Goal: Task Accomplishment & Management: Use online tool/utility

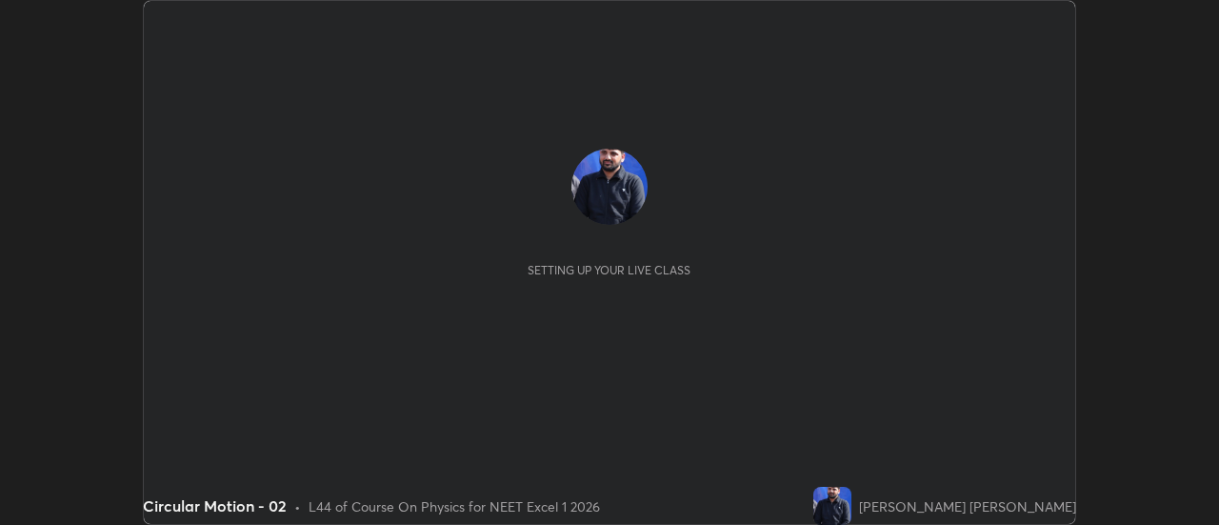
scroll to position [525, 1218]
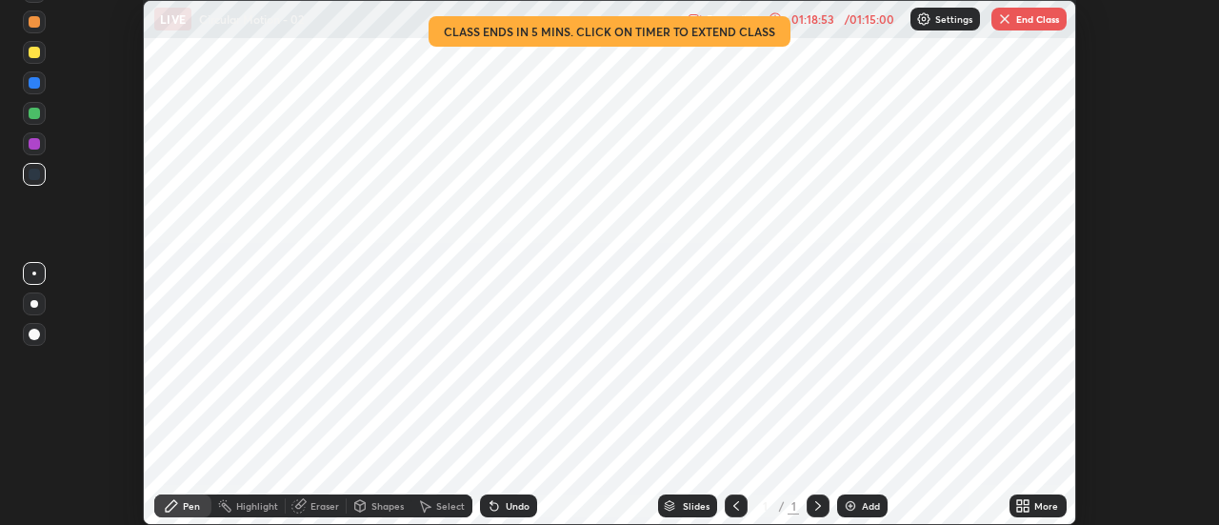
click at [1012, 20] on button "End Class" at bounding box center [1028, 19] width 75 height 23
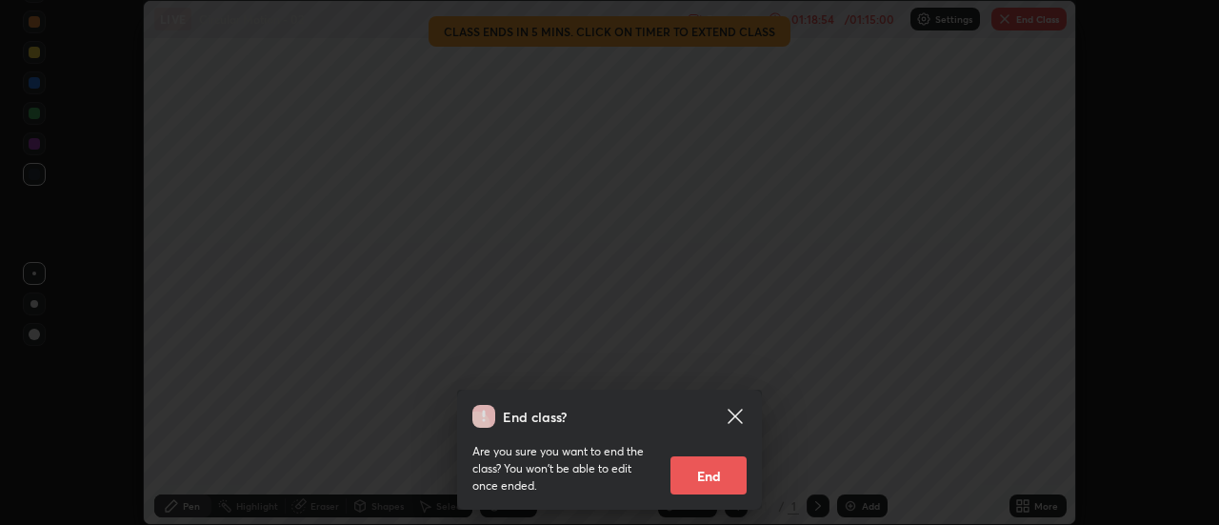
click at [720, 470] on button "End" at bounding box center [708, 475] width 76 height 38
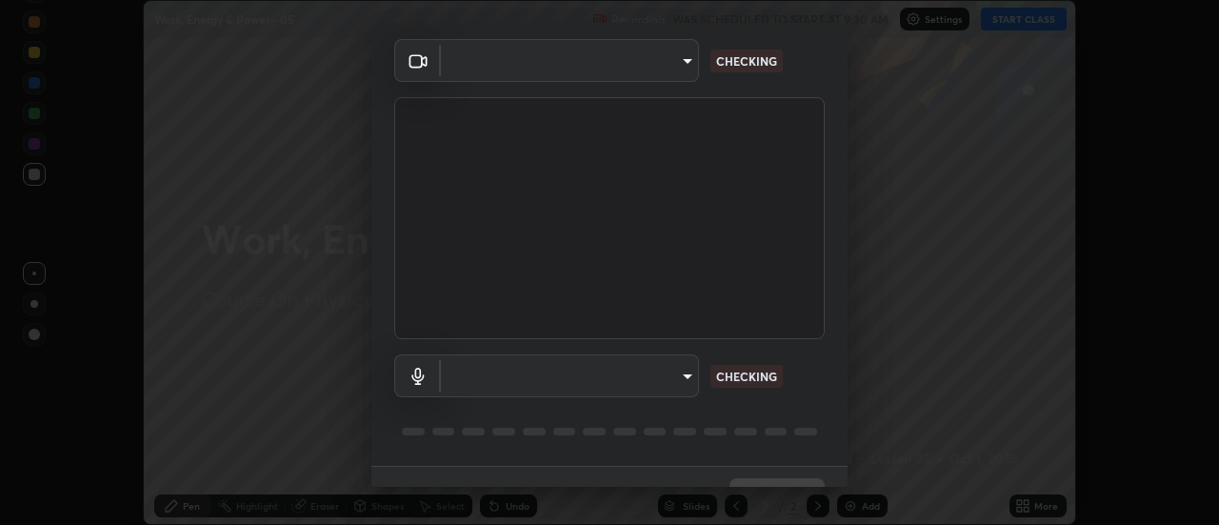
scroll to position [100, 0]
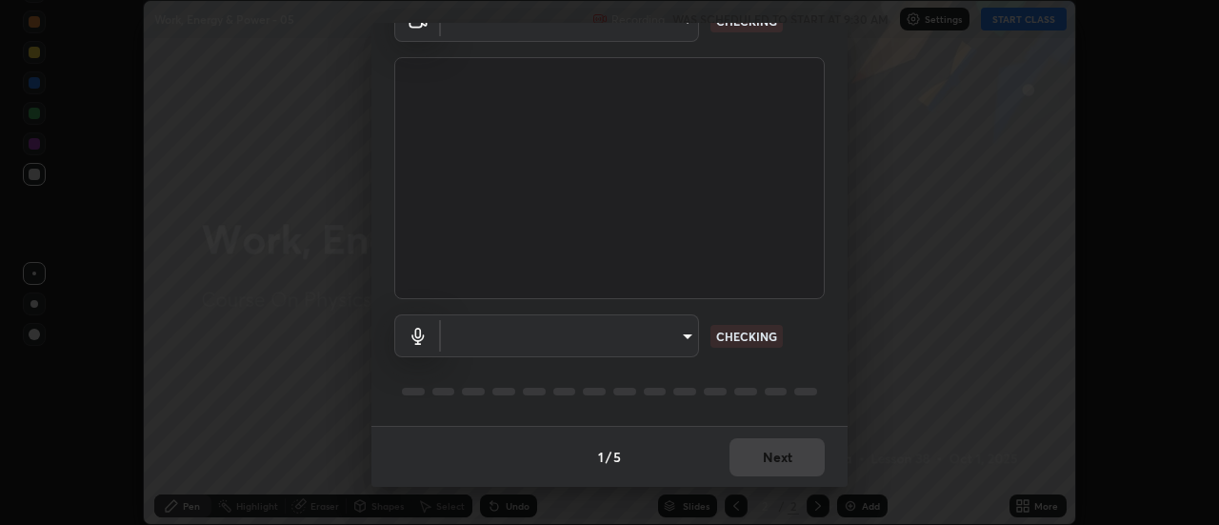
click at [683, 337] on body "Erase all Work, Energy & Power - 05 Recording WAS SCHEDULED TO START AT 9:30 AM…" at bounding box center [609, 262] width 1219 height 525
type input "985e4b1f72fc3b9494b48cef3b79fe3b682f9ae0bb15c20acfe574fe2aaad349"
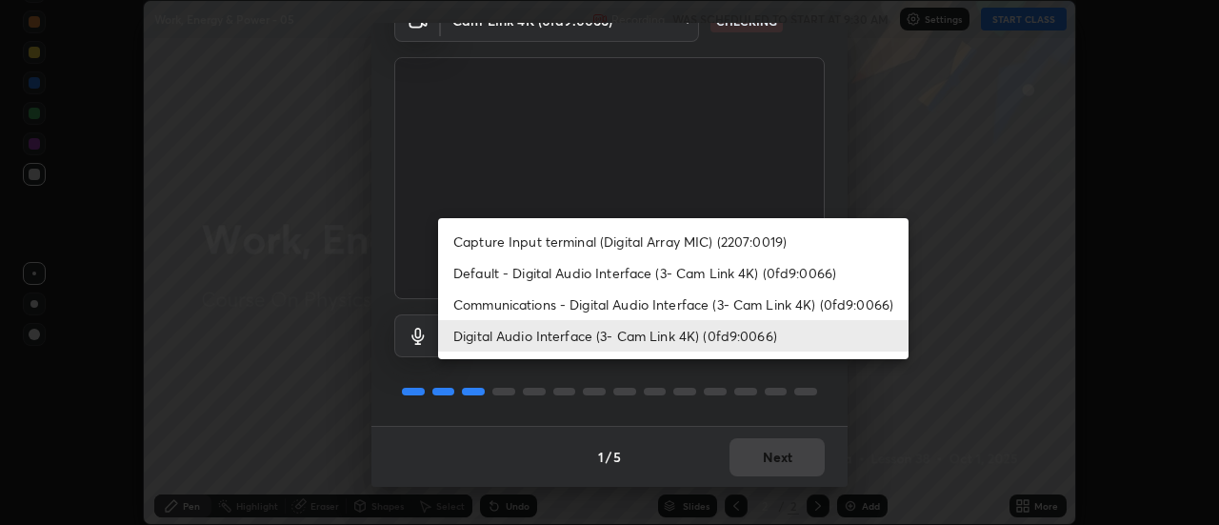
click at [715, 272] on li "Default - Digital Audio Interface (3- Cam Link 4K) (0fd9:0066)" at bounding box center [673, 272] width 470 height 31
type input "default"
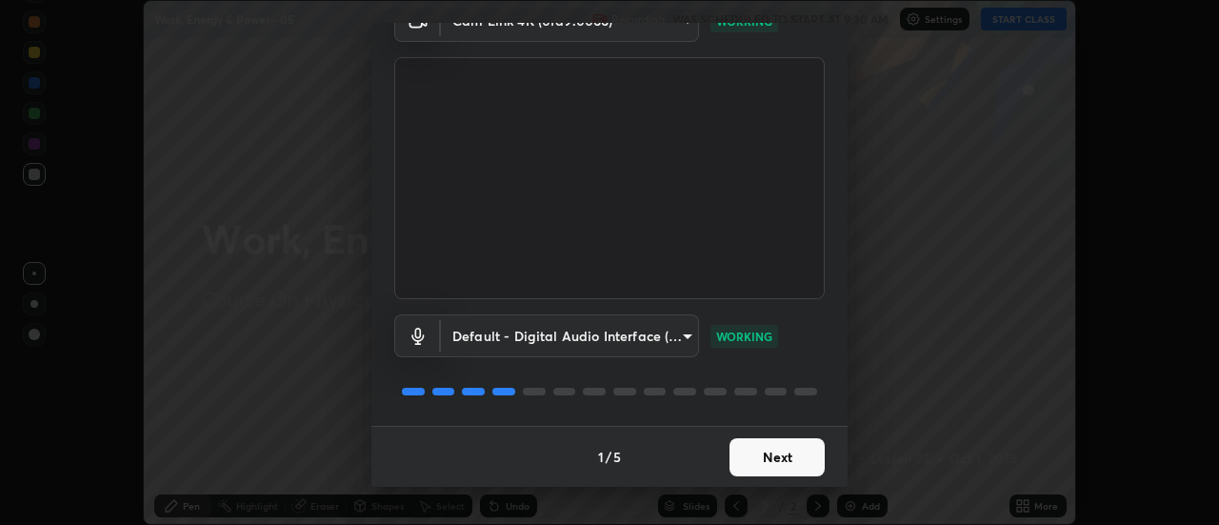
click at [786, 455] on button "Next" at bounding box center [776, 457] width 95 height 38
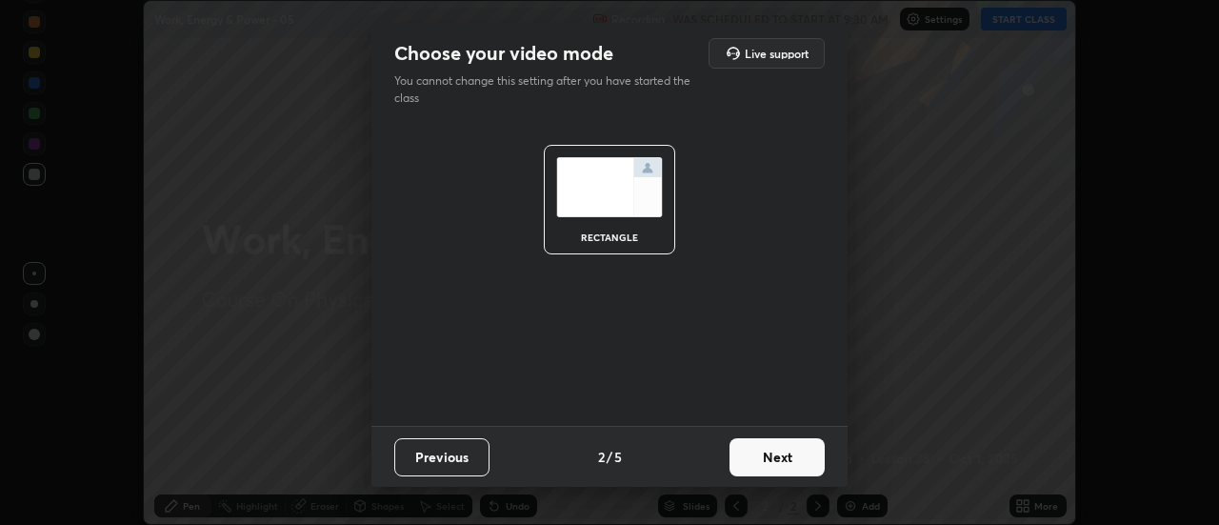
scroll to position [0, 0]
click at [787, 452] on button "Next" at bounding box center [776, 457] width 95 height 38
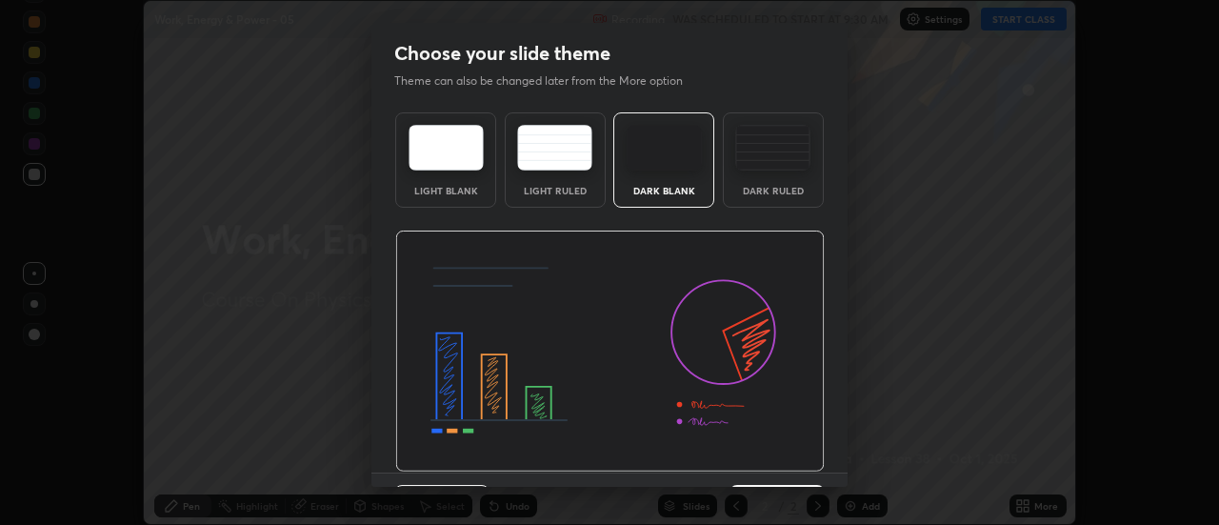
click at [789, 454] on img at bounding box center [609, 351] width 429 height 242
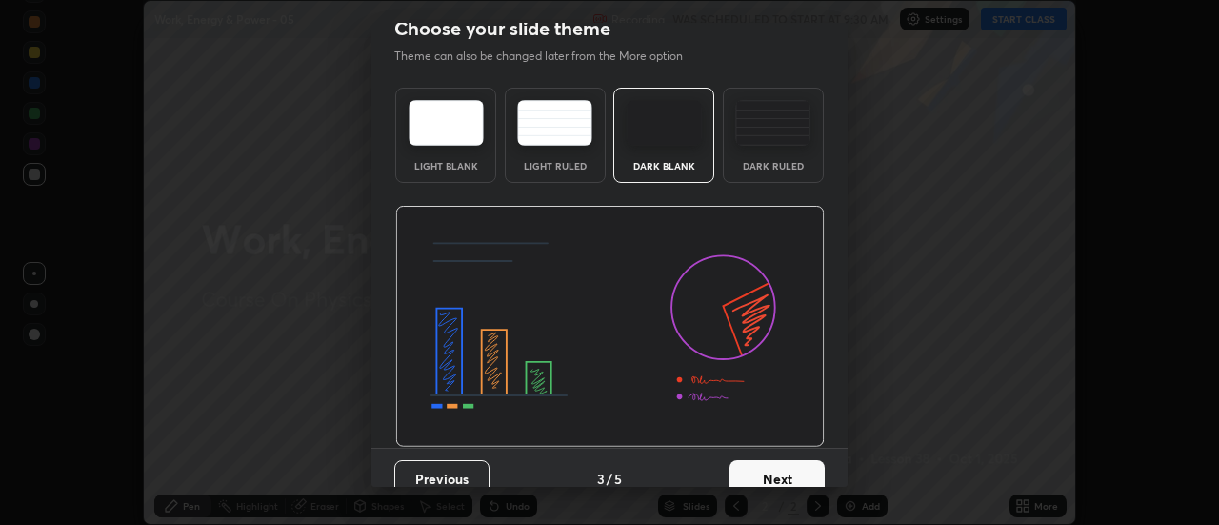
scroll to position [34, 0]
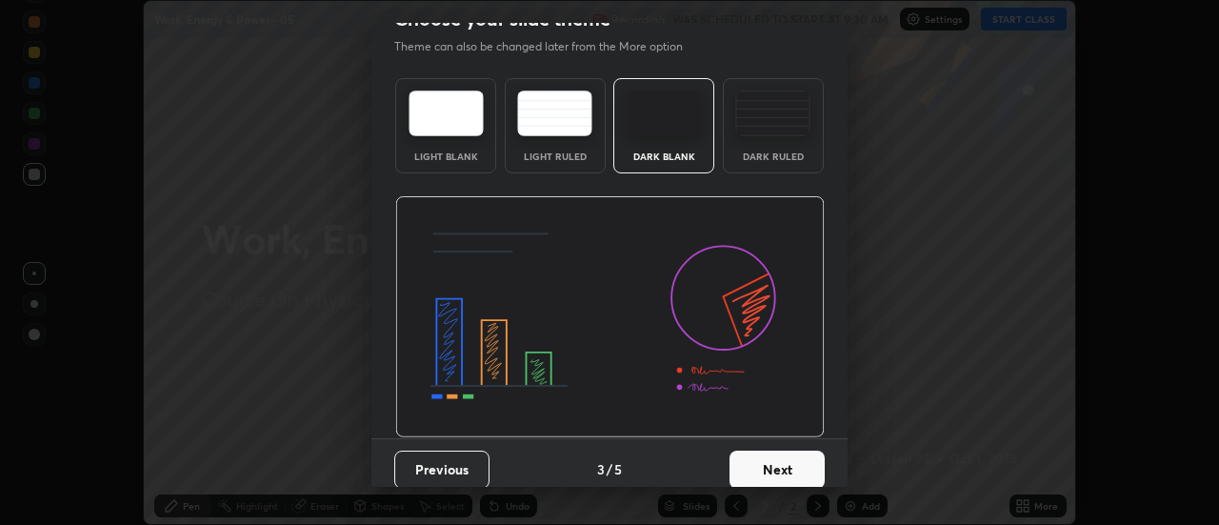
click at [805, 454] on button "Next" at bounding box center [776, 469] width 95 height 38
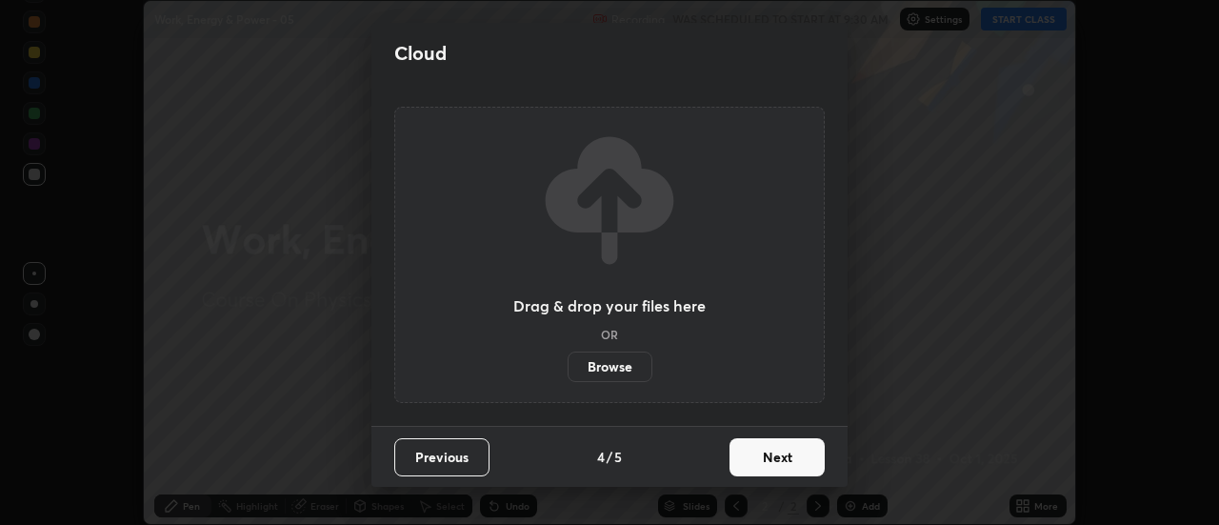
click at [804, 457] on button "Next" at bounding box center [776, 457] width 95 height 38
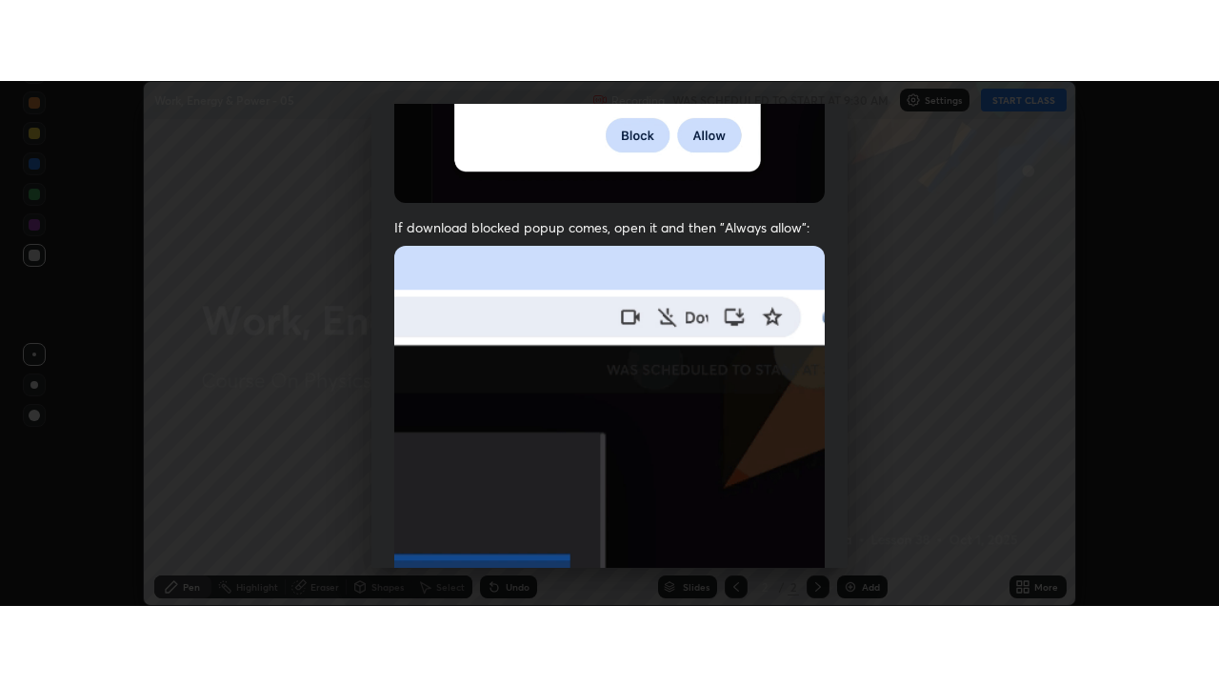
scroll to position [488, 0]
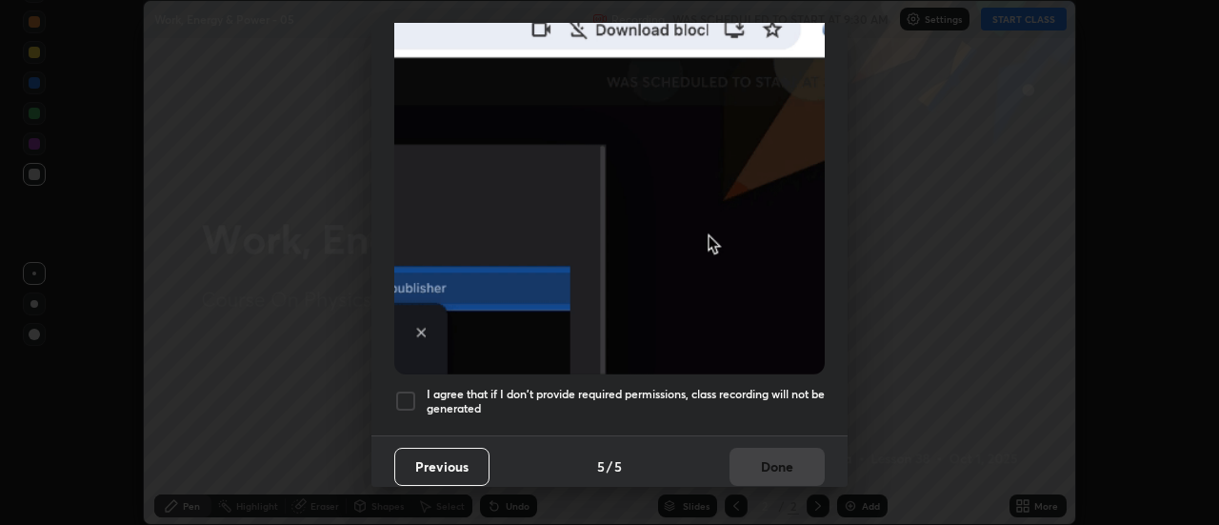
click at [726, 387] on h5 "I agree that if I don't provide required permissions, class recording will not …" at bounding box center [626, 402] width 398 height 30
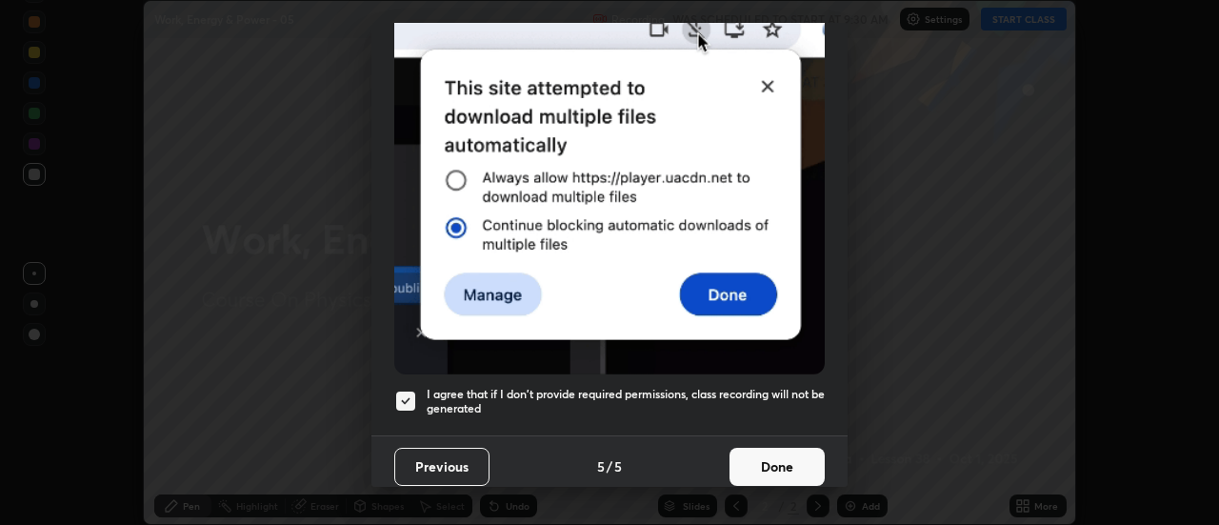
click at [762, 448] on button "Done" at bounding box center [776, 467] width 95 height 38
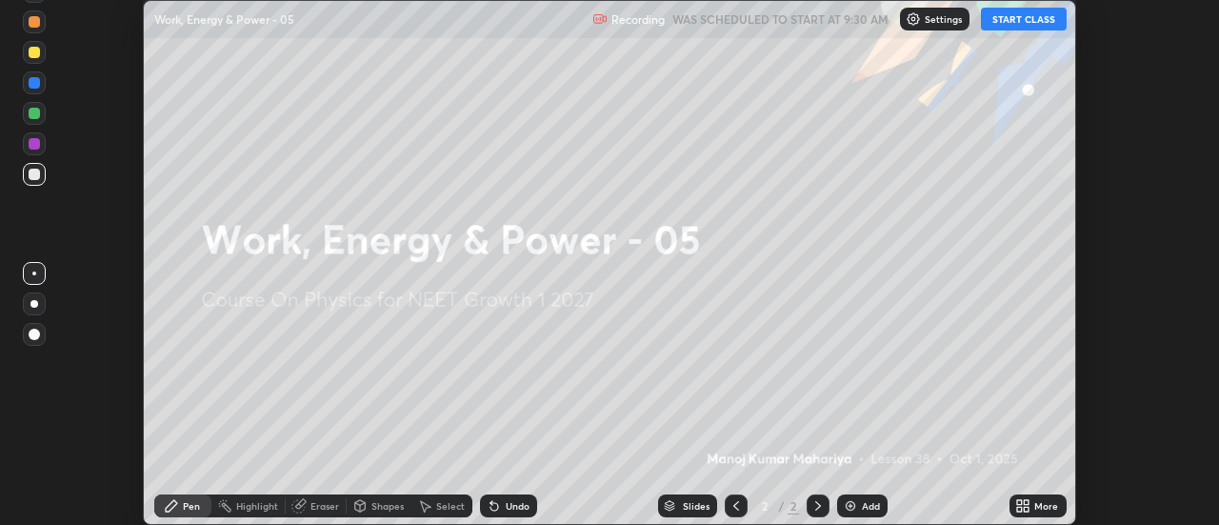
click at [1029, 502] on icon at bounding box center [1027, 502] width 5 height 5
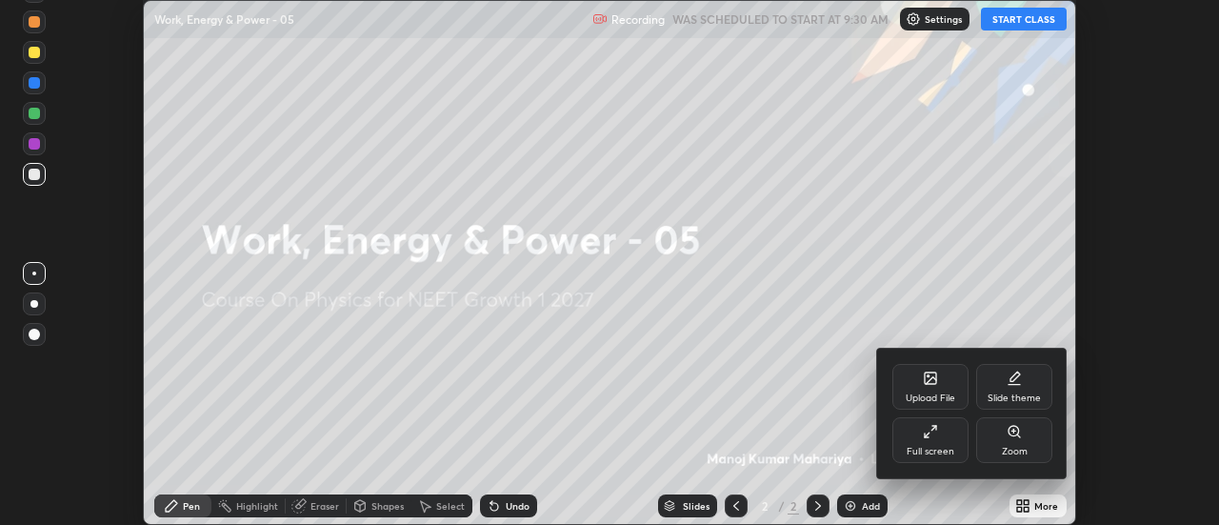
click at [930, 448] on div "Full screen" at bounding box center [930, 452] width 48 height 10
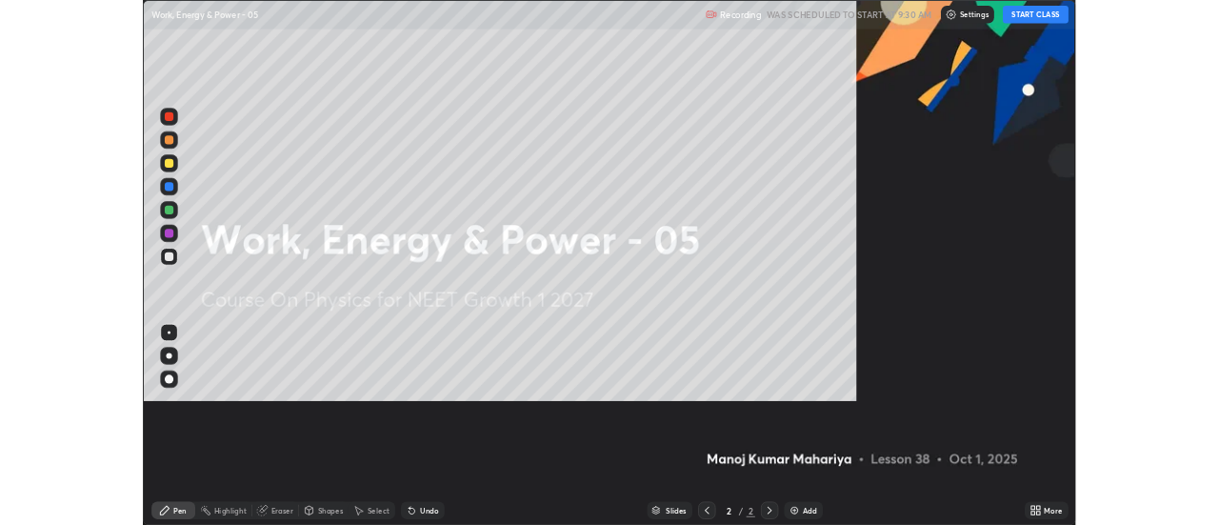
scroll to position [686, 1219]
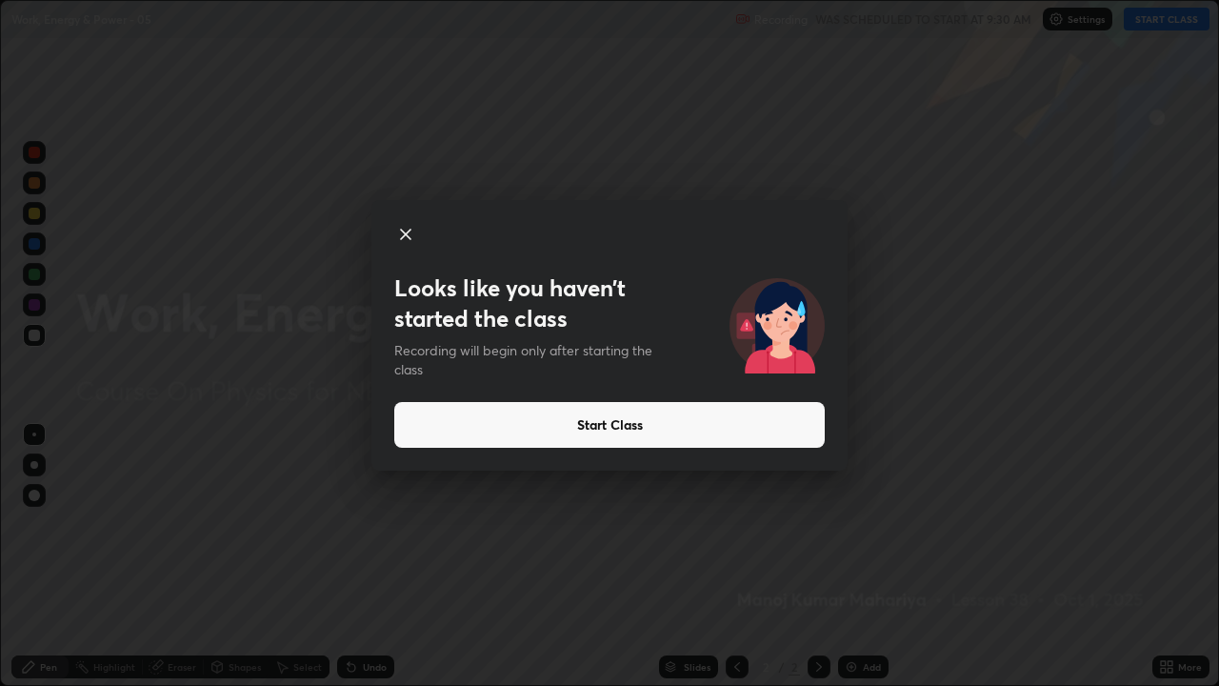
click at [800, 428] on button "Start Class" at bounding box center [609, 425] width 430 height 46
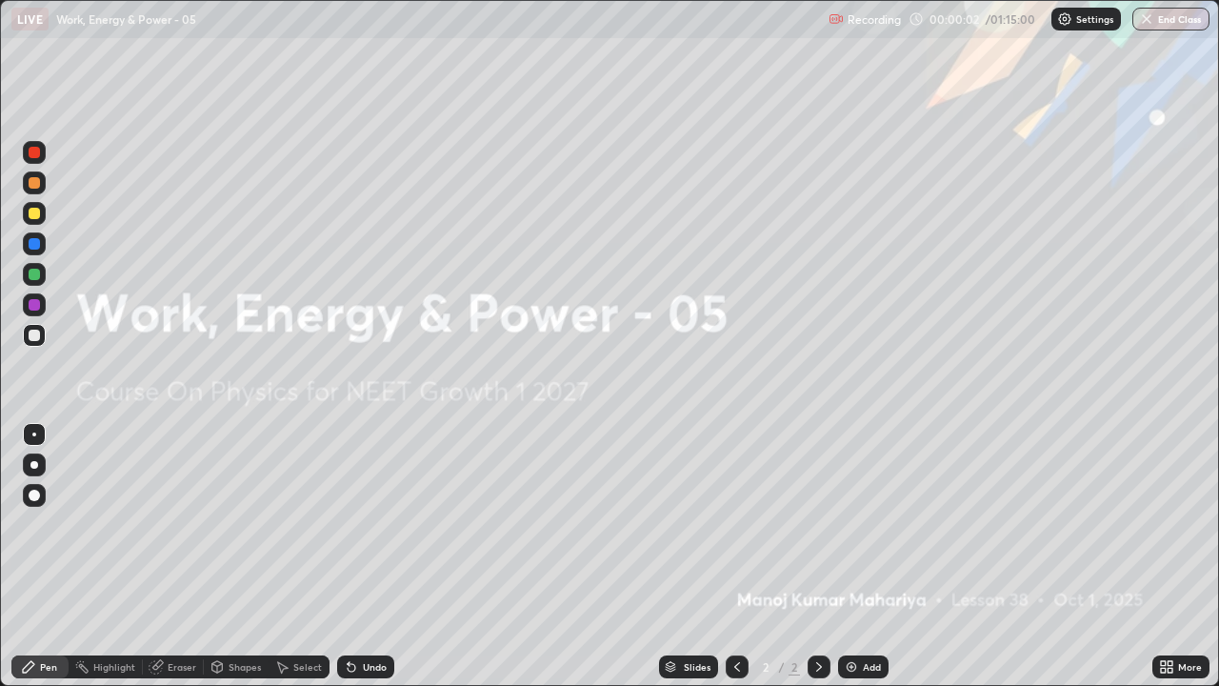
click at [842, 524] on div "Add" at bounding box center [863, 666] width 50 height 23
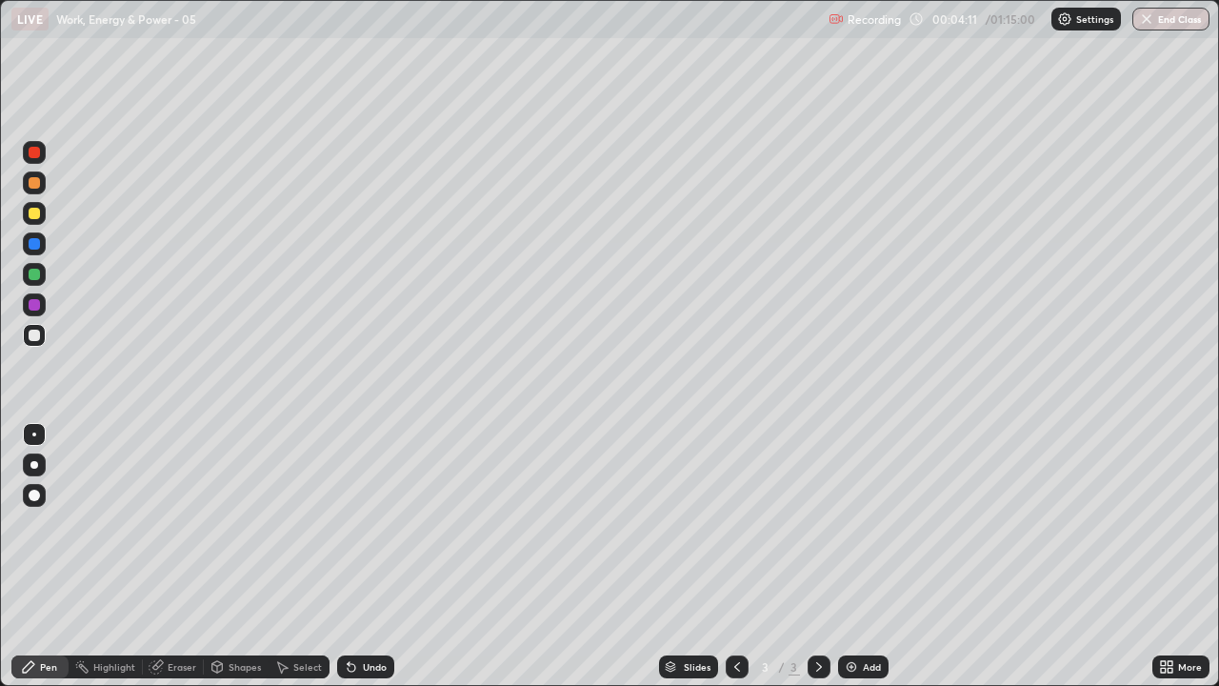
click at [35, 466] on div at bounding box center [34, 465] width 8 height 8
click at [32, 465] on div at bounding box center [34, 465] width 8 height 8
click at [348, 524] on icon at bounding box center [352, 668] width 8 height 8
click at [349, 524] on icon at bounding box center [352, 668] width 8 height 8
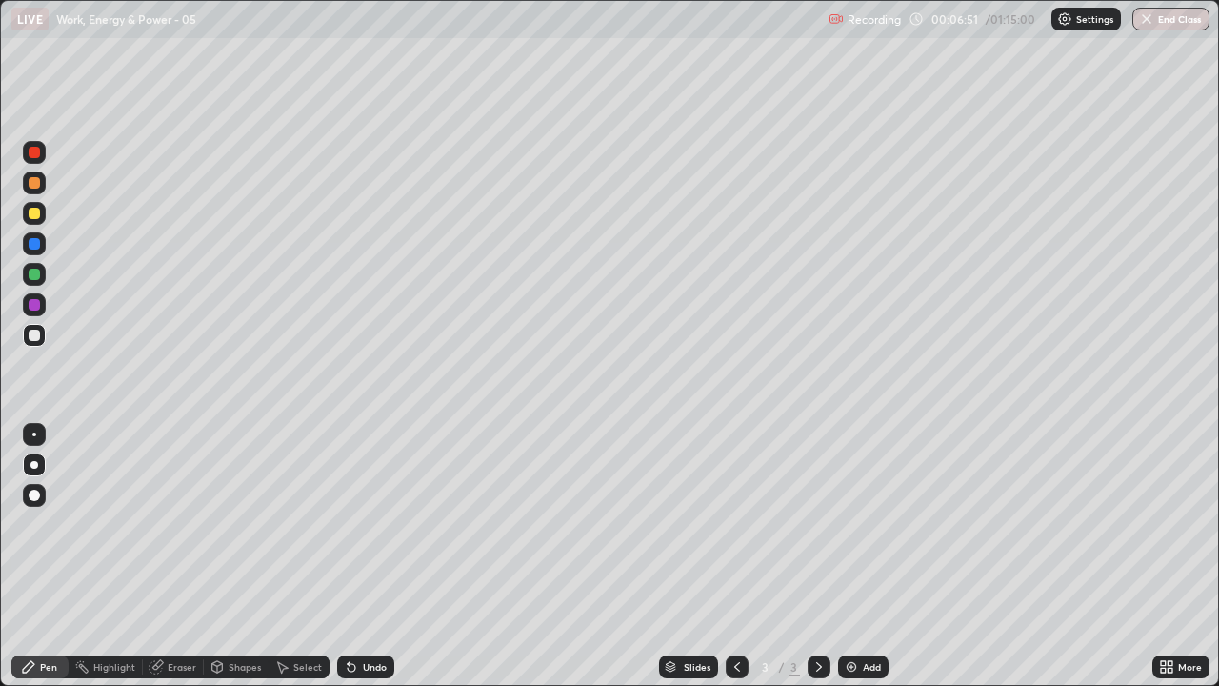
click at [356, 524] on div "Undo" at bounding box center [365, 666] width 57 height 23
click at [348, 524] on icon at bounding box center [352, 668] width 8 height 8
click at [51, 524] on div "Pen" at bounding box center [48, 667] width 17 height 10
click at [34, 465] on div at bounding box center [34, 465] width 8 height 8
click at [349, 524] on icon at bounding box center [352, 668] width 8 height 8
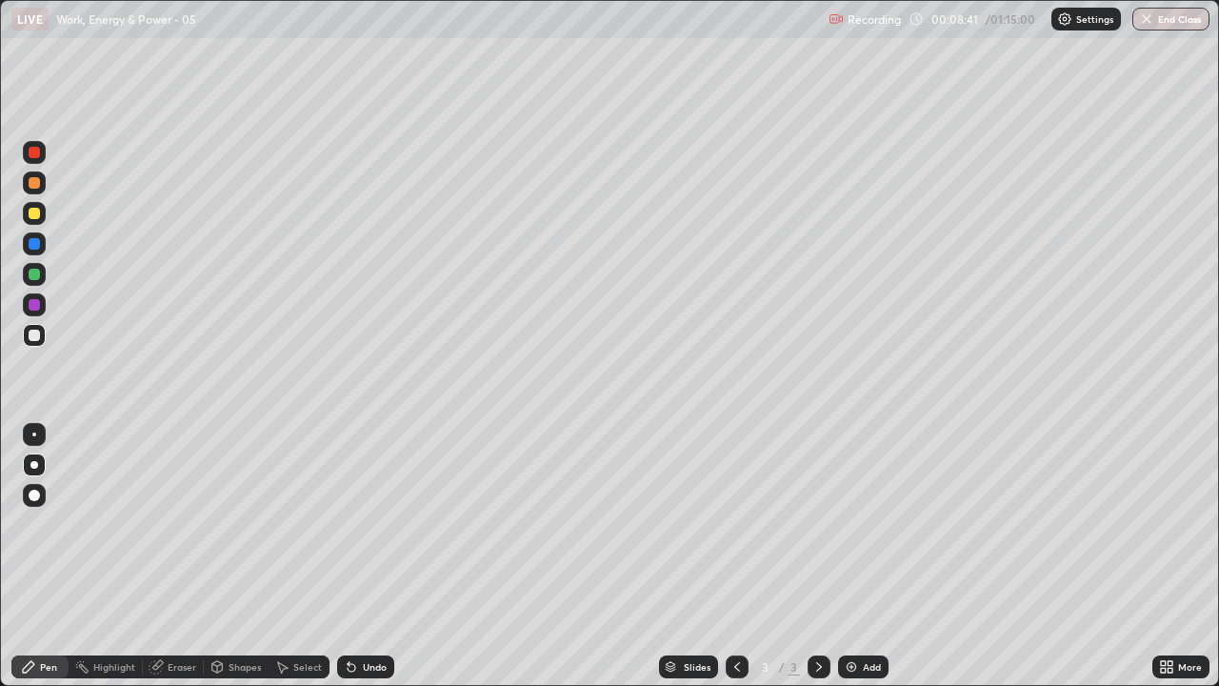
click at [348, 524] on icon at bounding box center [352, 668] width 8 height 8
click at [363, 524] on div "Undo" at bounding box center [375, 667] width 24 height 10
click at [30, 216] on div at bounding box center [34, 213] width 11 height 11
click at [352, 524] on icon at bounding box center [351, 666] width 15 height 15
click at [348, 524] on icon at bounding box center [352, 668] width 8 height 8
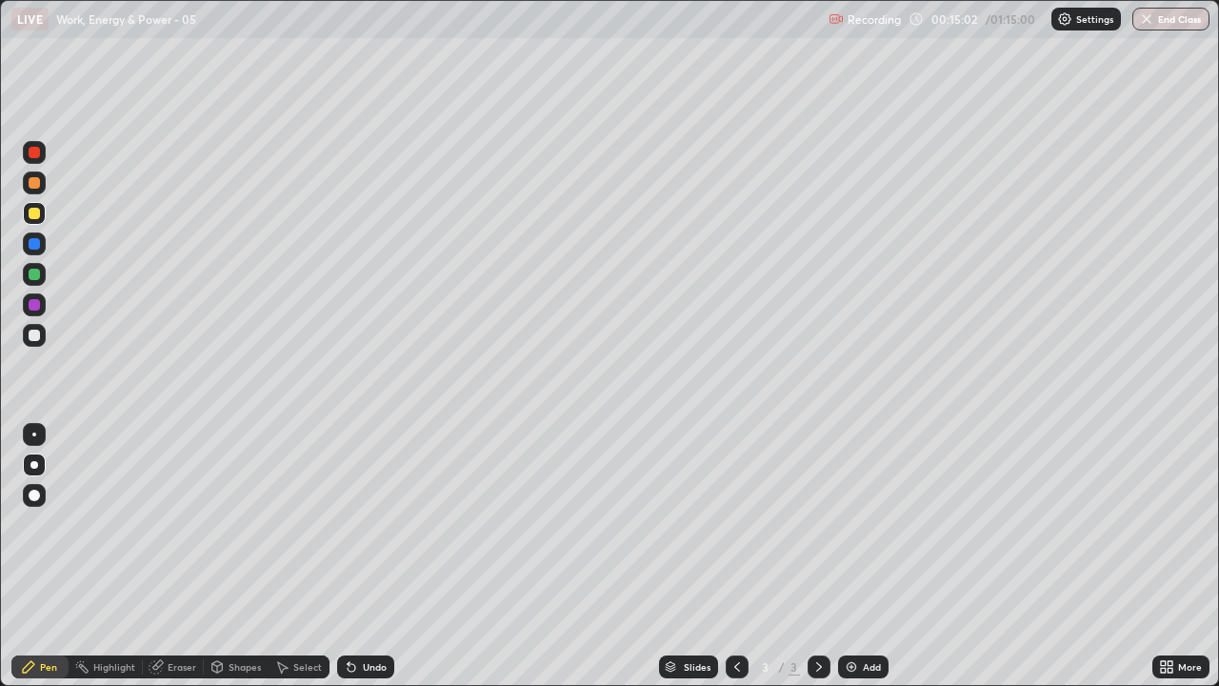
click at [33, 149] on div at bounding box center [34, 152] width 11 height 11
click at [851, 524] on img at bounding box center [851, 666] width 15 height 15
click at [34, 465] on div at bounding box center [34, 465] width 8 height 8
click at [48, 524] on div "Pen" at bounding box center [39, 666] width 57 height 23
click at [33, 332] on div at bounding box center [34, 334] width 11 height 11
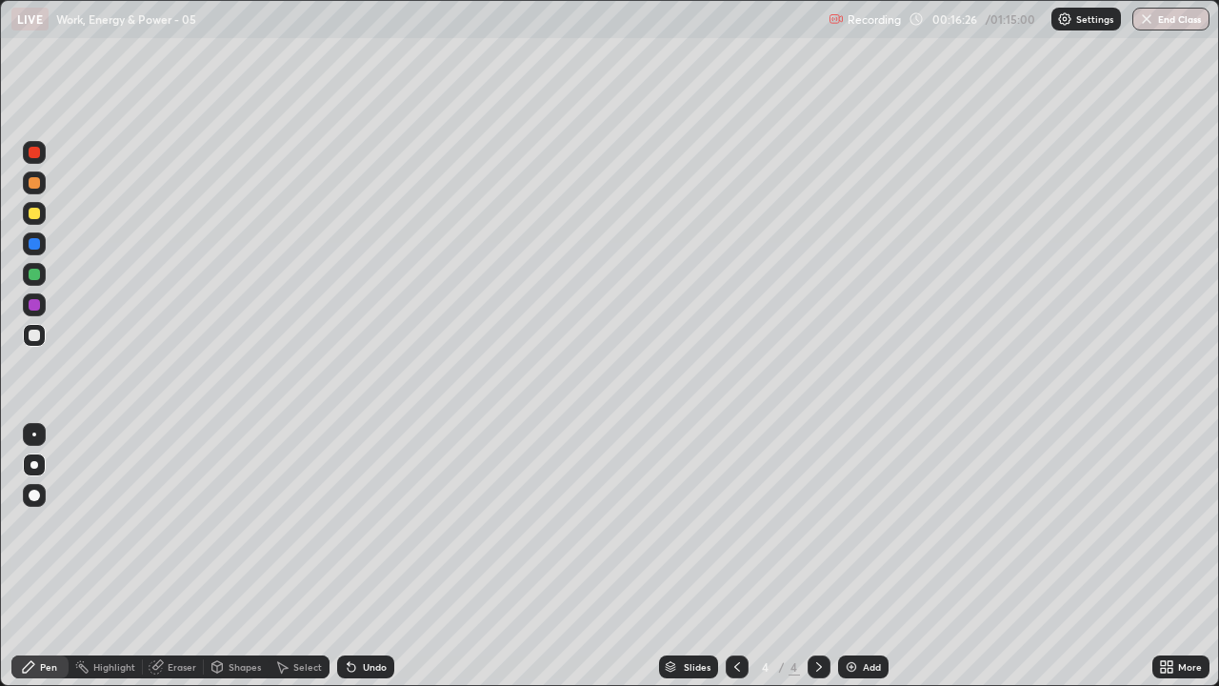
click at [30, 306] on div at bounding box center [34, 304] width 11 height 11
click at [32, 334] on div at bounding box center [34, 334] width 11 height 11
click at [34, 221] on div at bounding box center [34, 213] width 23 height 23
click at [55, 524] on div "Pen" at bounding box center [48, 667] width 17 height 10
click at [28, 455] on div at bounding box center [34, 464] width 23 height 23
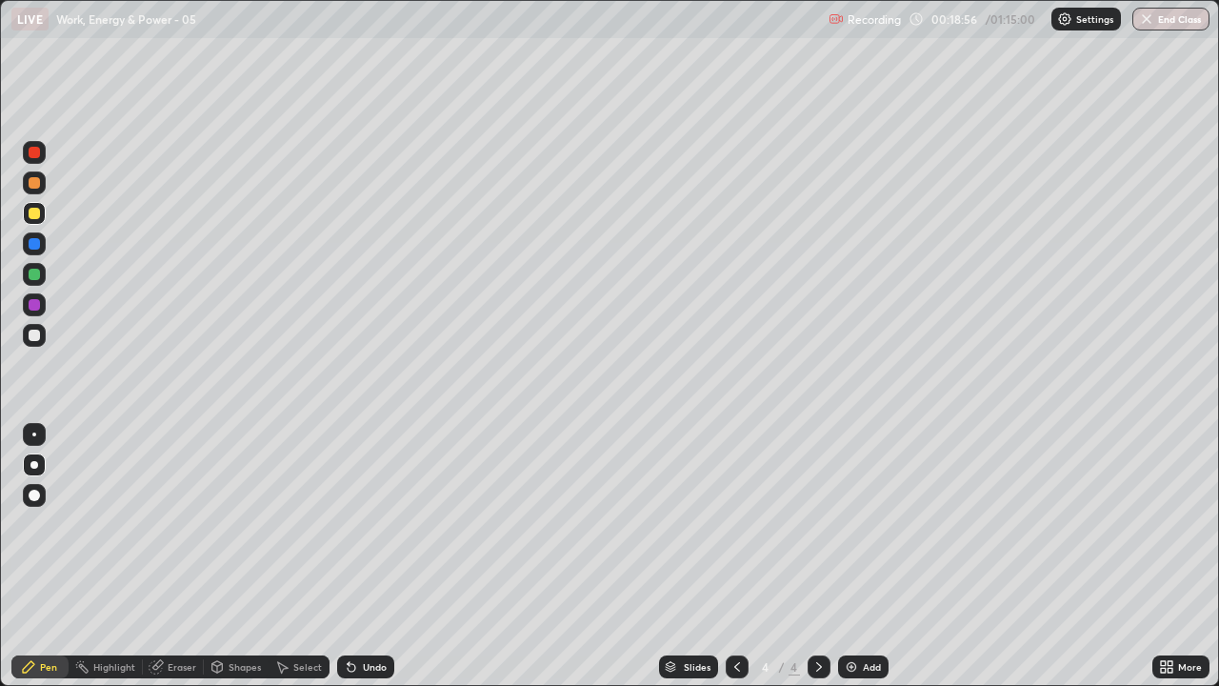
click at [849, 524] on img at bounding box center [851, 666] width 15 height 15
click at [31, 338] on div at bounding box center [34, 334] width 11 height 11
click at [31, 212] on div at bounding box center [34, 213] width 11 height 11
click at [173, 524] on div "Eraser" at bounding box center [182, 667] width 29 height 10
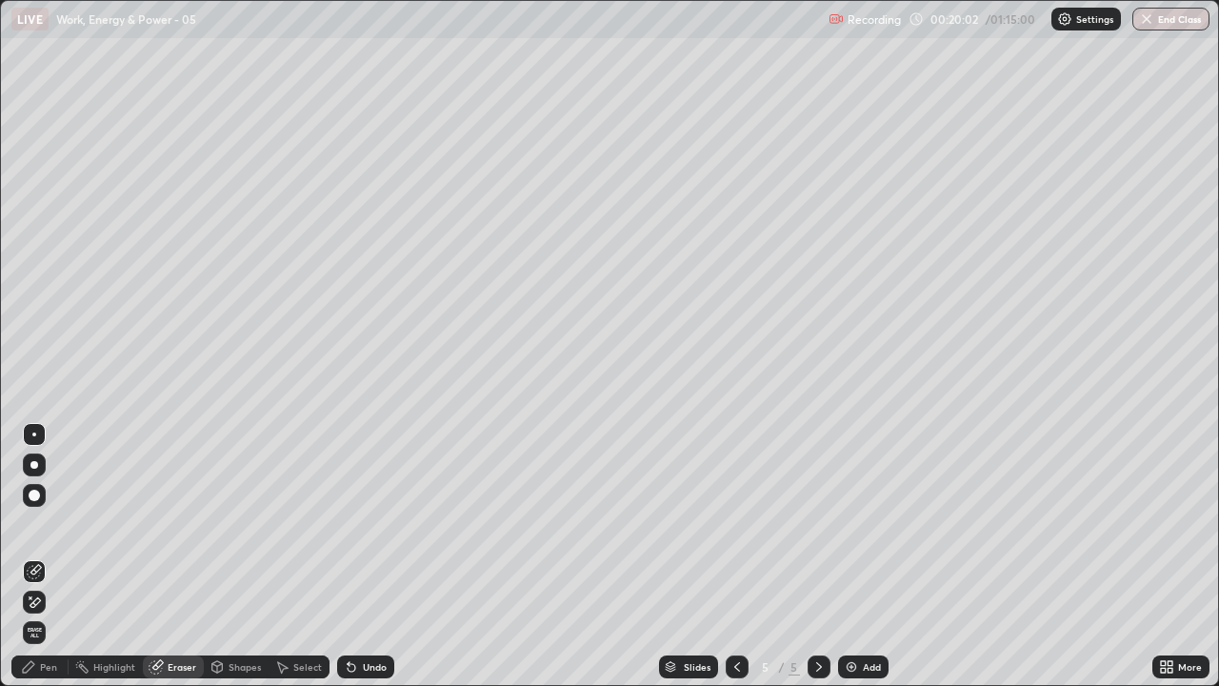
click at [236, 524] on div "Shapes" at bounding box center [245, 667] width 32 height 10
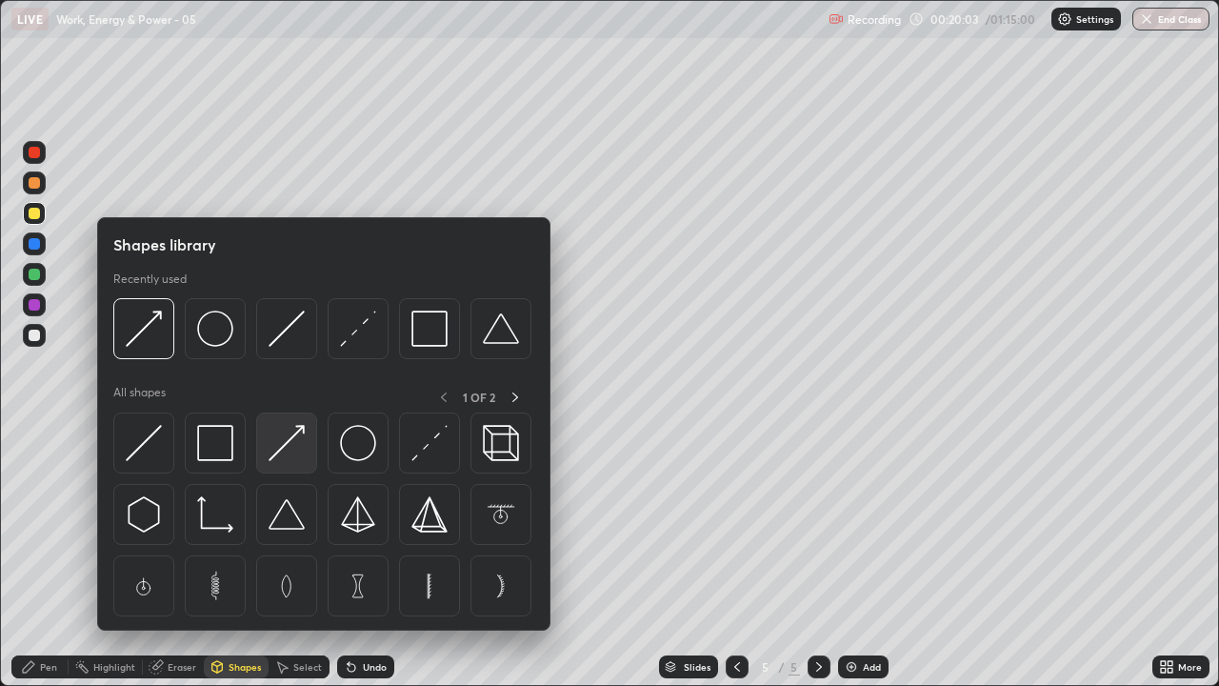
click at [277, 456] on img at bounding box center [287, 443] width 36 height 36
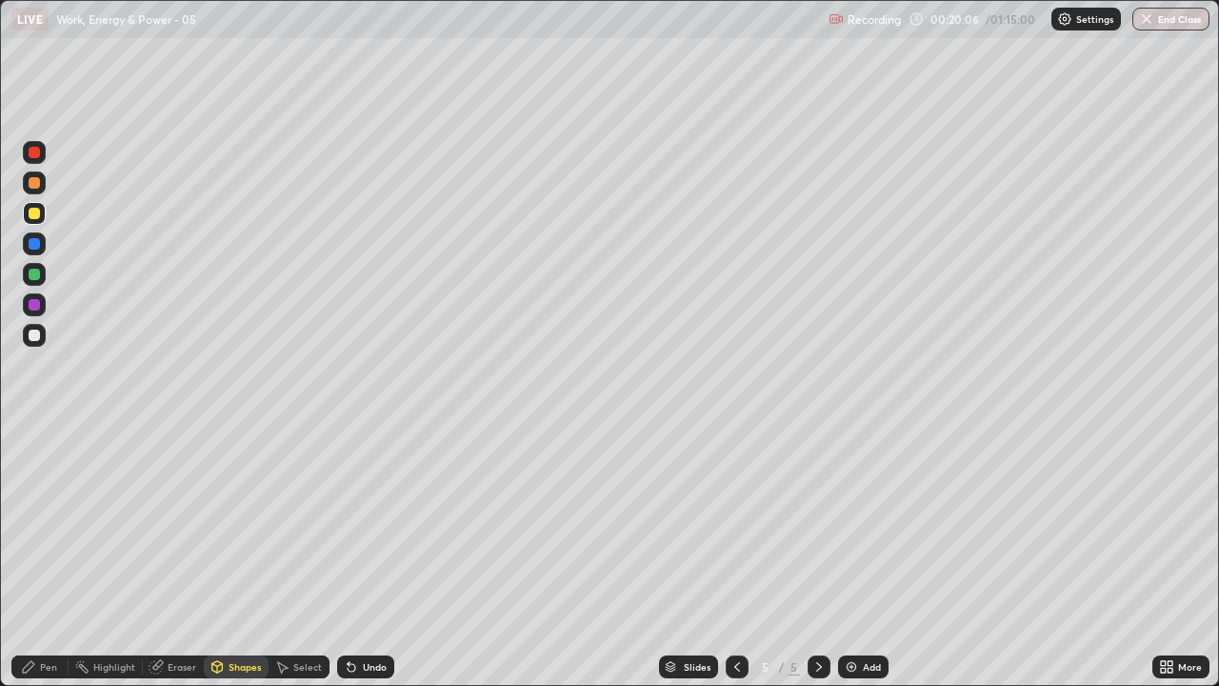
click at [348, 524] on icon at bounding box center [352, 668] width 8 height 8
click at [344, 524] on icon at bounding box center [351, 666] width 15 height 15
click at [45, 524] on div "Pen" at bounding box center [48, 667] width 17 height 10
click at [33, 152] on div at bounding box center [34, 152] width 11 height 11
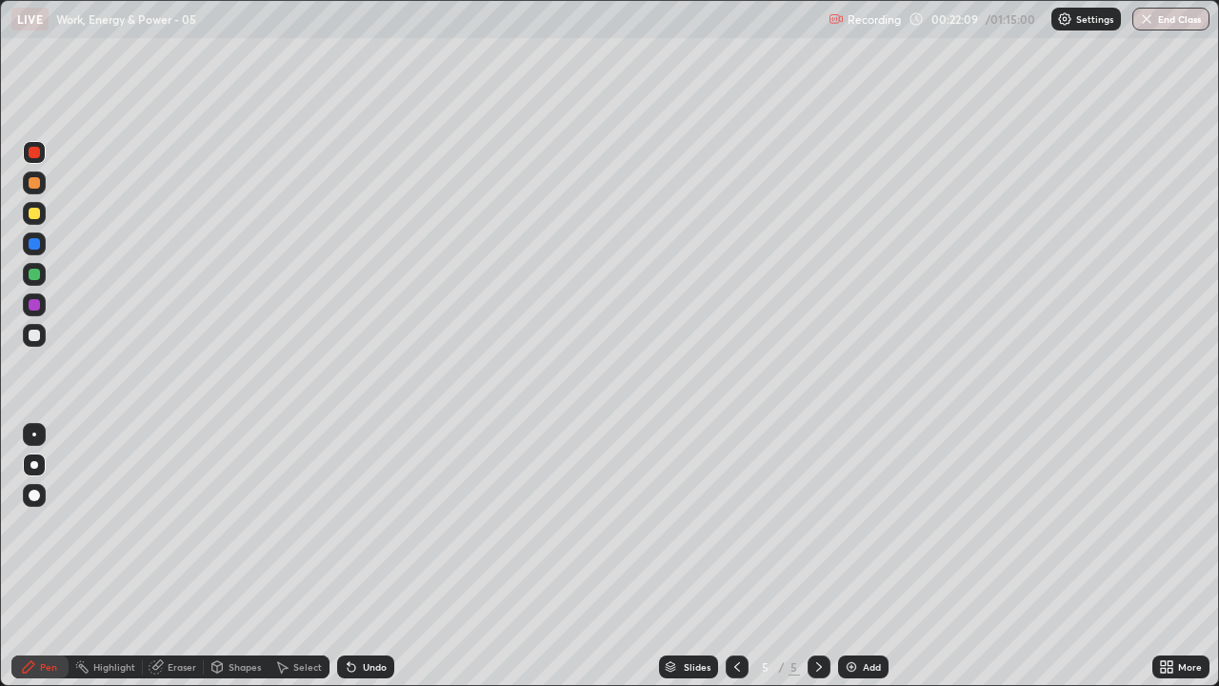
click at [35, 335] on div at bounding box center [34, 334] width 11 height 11
click at [33, 155] on div at bounding box center [34, 152] width 11 height 11
click at [34, 189] on div at bounding box center [34, 182] width 23 height 23
click at [30, 337] on div at bounding box center [34, 334] width 11 height 11
click at [735, 524] on icon at bounding box center [737, 667] width 6 height 10
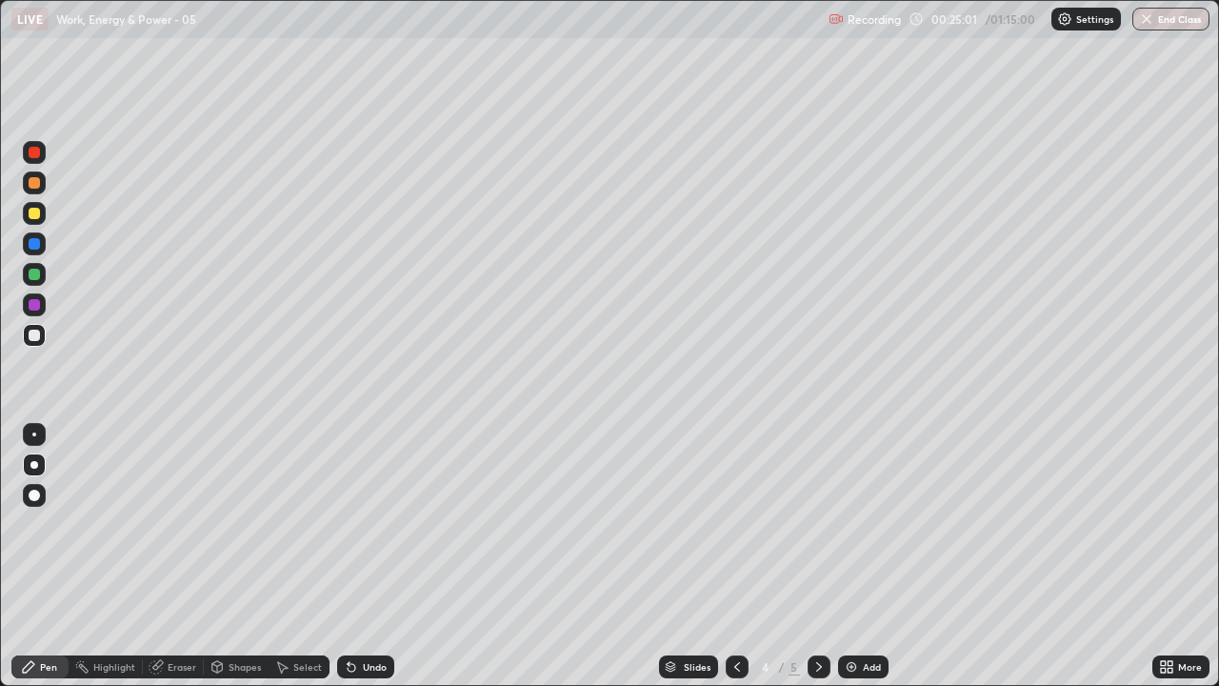
click at [732, 524] on icon at bounding box center [736, 666] width 15 height 15
click at [735, 524] on icon at bounding box center [736, 666] width 15 height 15
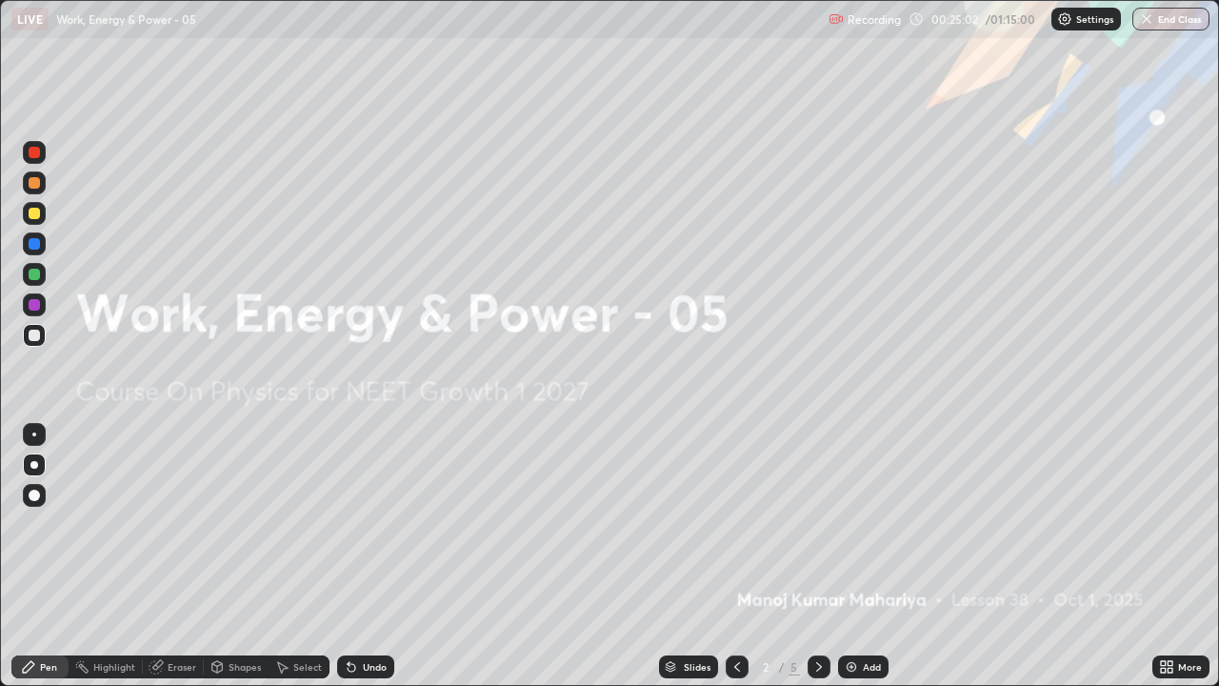
click at [813, 524] on icon at bounding box center [818, 666] width 15 height 15
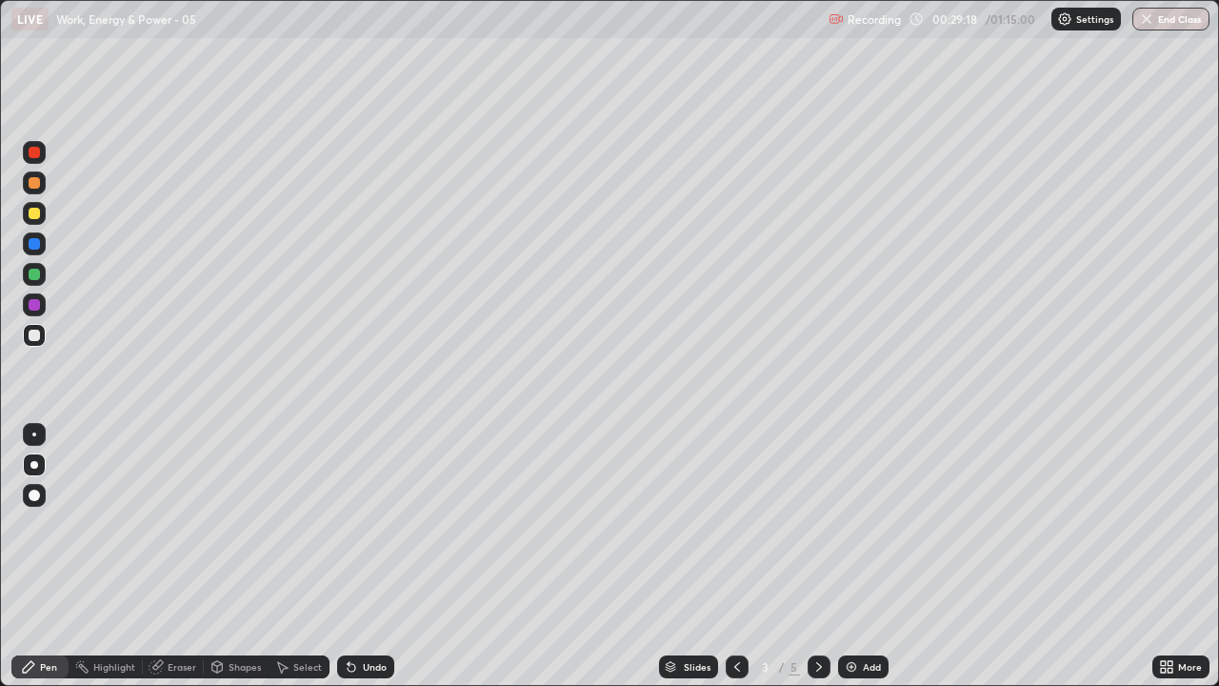
click at [816, 524] on icon at bounding box center [818, 666] width 15 height 15
click at [817, 524] on icon at bounding box center [818, 666] width 15 height 15
click at [34, 464] on div at bounding box center [34, 465] width 8 height 8
click at [841, 524] on div "Add" at bounding box center [863, 666] width 50 height 23
click at [36, 337] on div at bounding box center [34, 334] width 11 height 11
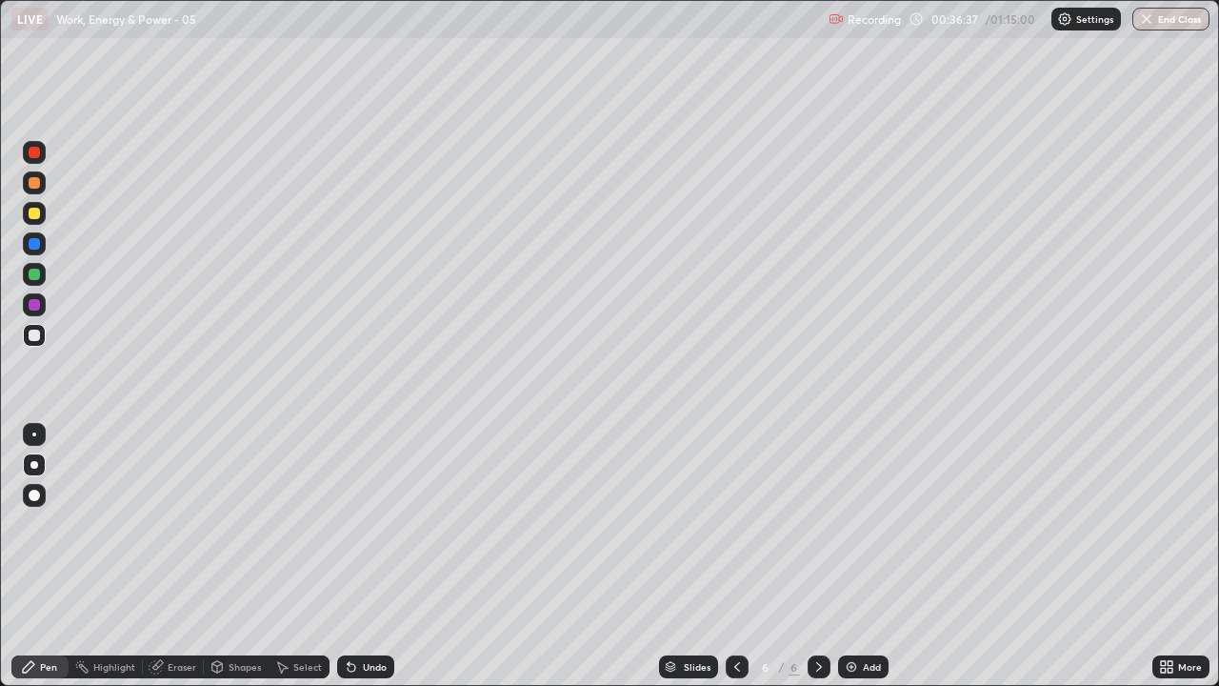
click at [348, 524] on icon at bounding box center [352, 668] width 8 height 8
click at [52, 524] on div "Pen" at bounding box center [48, 667] width 17 height 10
click at [34, 465] on div at bounding box center [34, 465] width 8 height 8
click at [39, 338] on div at bounding box center [34, 334] width 11 height 11
click at [348, 524] on icon at bounding box center [352, 668] width 8 height 8
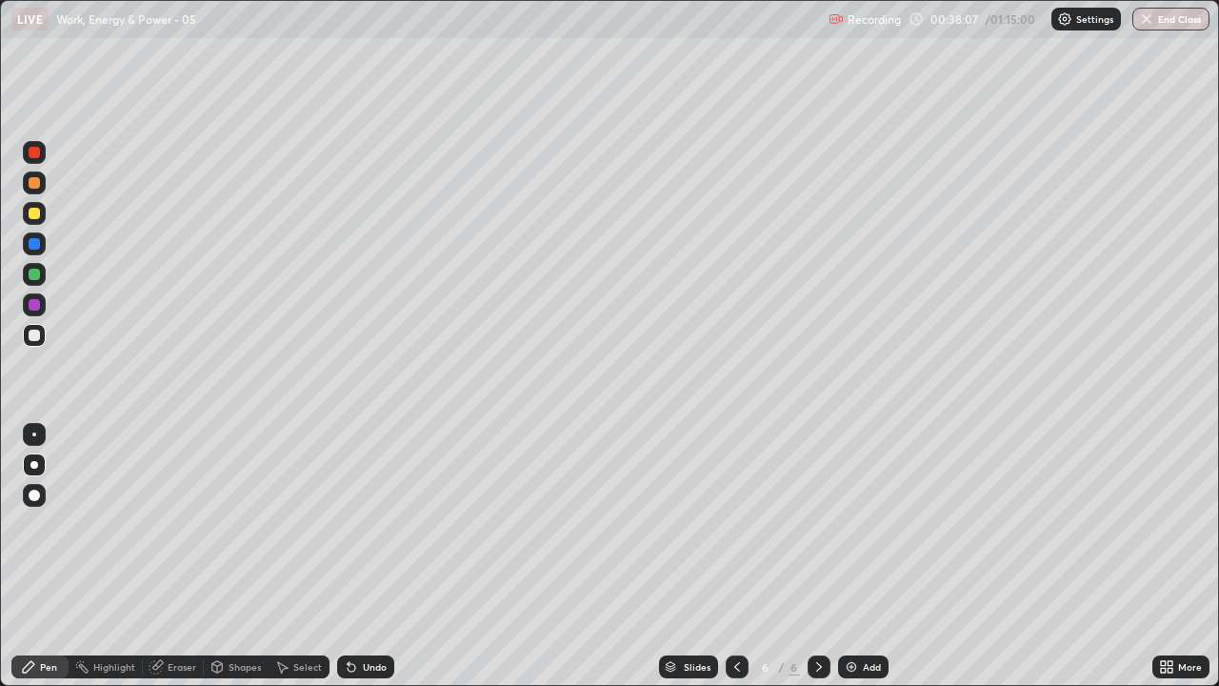
click at [340, 524] on div "Undo" at bounding box center [365, 666] width 57 height 23
click at [339, 524] on div "Undo" at bounding box center [365, 666] width 57 height 23
click at [349, 524] on div "Undo" at bounding box center [365, 666] width 57 height 23
click at [345, 524] on icon at bounding box center [351, 666] width 15 height 15
click at [346, 524] on icon at bounding box center [351, 666] width 15 height 15
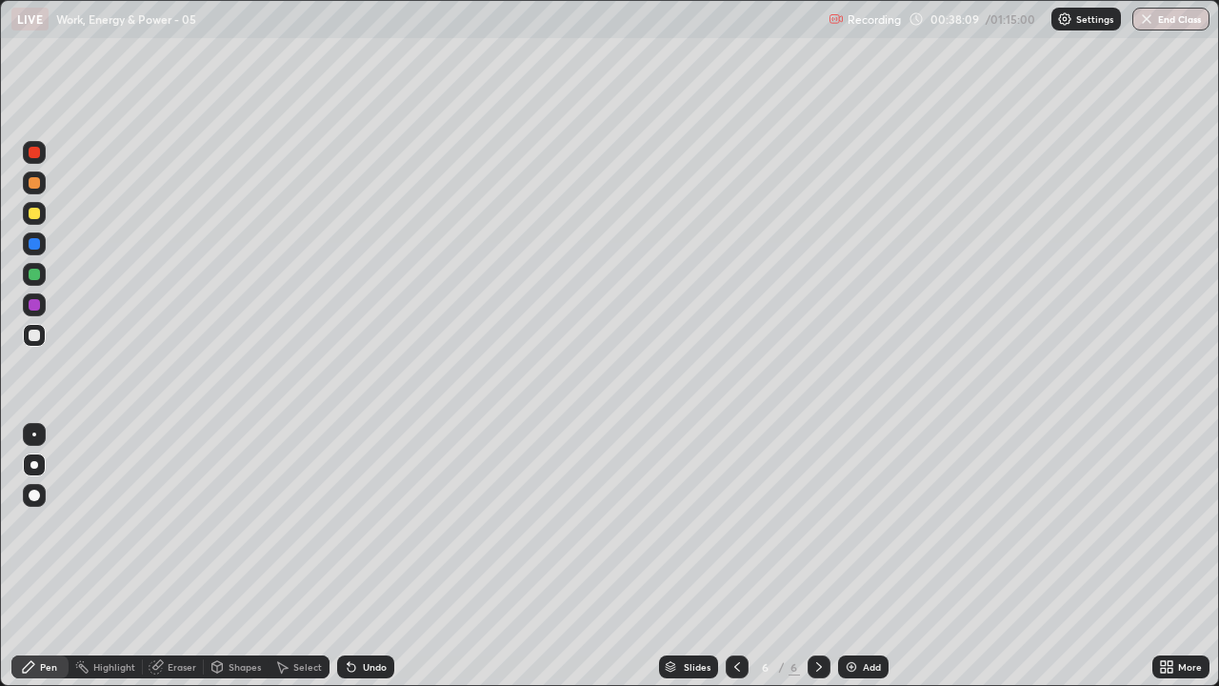
click at [349, 524] on icon at bounding box center [351, 666] width 15 height 15
click at [353, 524] on icon at bounding box center [351, 666] width 15 height 15
click at [35, 217] on div at bounding box center [34, 213] width 11 height 11
click at [357, 524] on div "Undo" at bounding box center [365, 666] width 57 height 23
click at [352, 524] on icon at bounding box center [352, 668] width 8 height 8
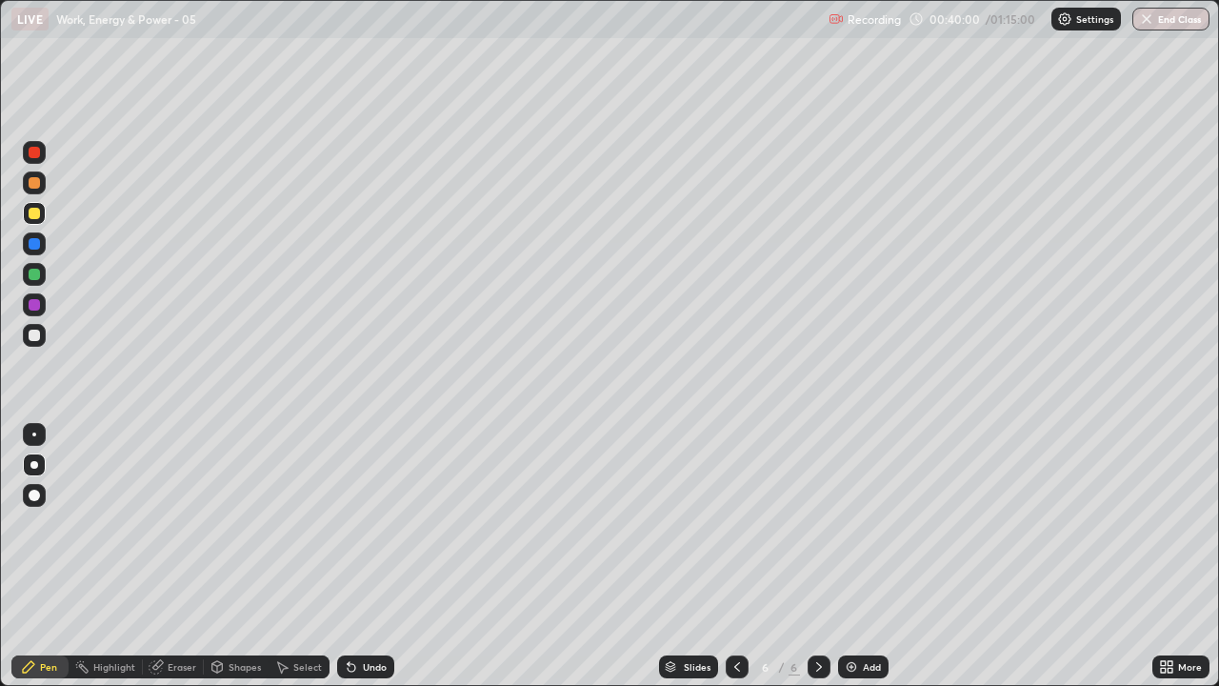
click at [348, 524] on icon at bounding box center [352, 668] width 8 height 8
click at [352, 524] on icon at bounding box center [352, 668] width 8 height 8
click at [350, 524] on icon at bounding box center [351, 666] width 15 height 15
click at [354, 524] on icon at bounding box center [351, 666] width 15 height 15
click at [349, 524] on icon at bounding box center [352, 668] width 8 height 8
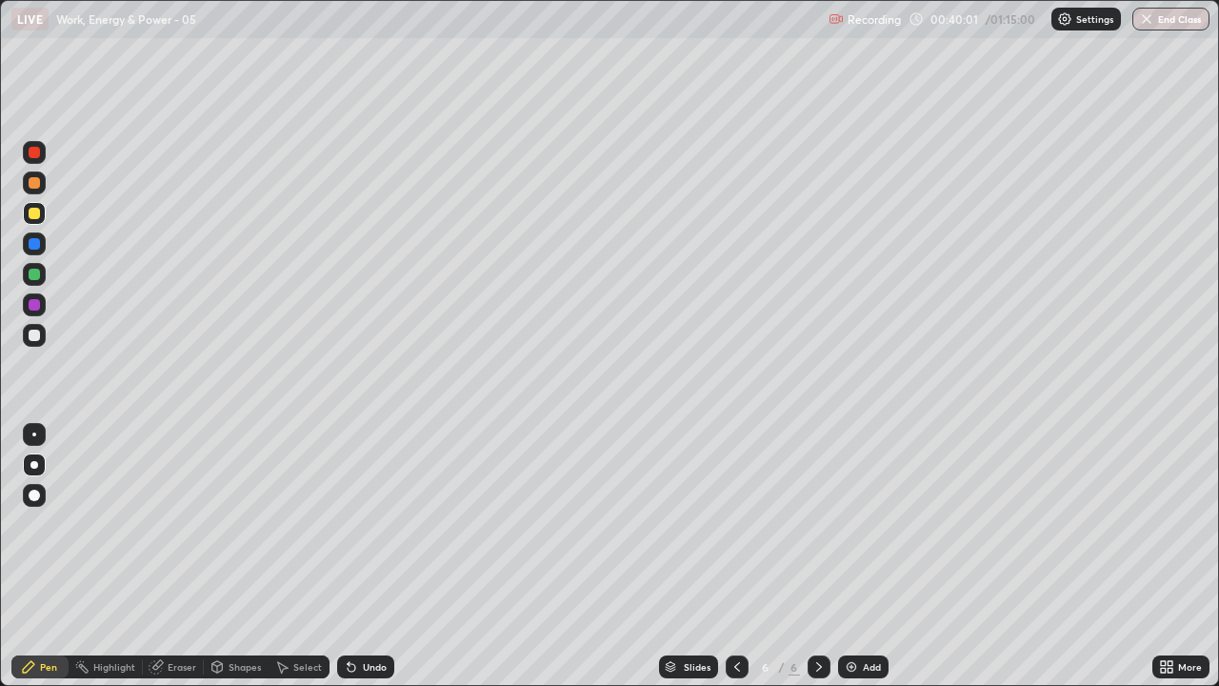
click at [354, 524] on icon at bounding box center [351, 666] width 15 height 15
click at [847, 524] on img at bounding box center [851, 666] width 15 height 15
click at [30, 339] on div at bounding box center [34, 334] width 11 height 11
click at [729, 524] on div at bounding box center [737, 666] width 23 height 23
click at [816, 524] on icon at bounding box center [819, 667] width 6 height 10
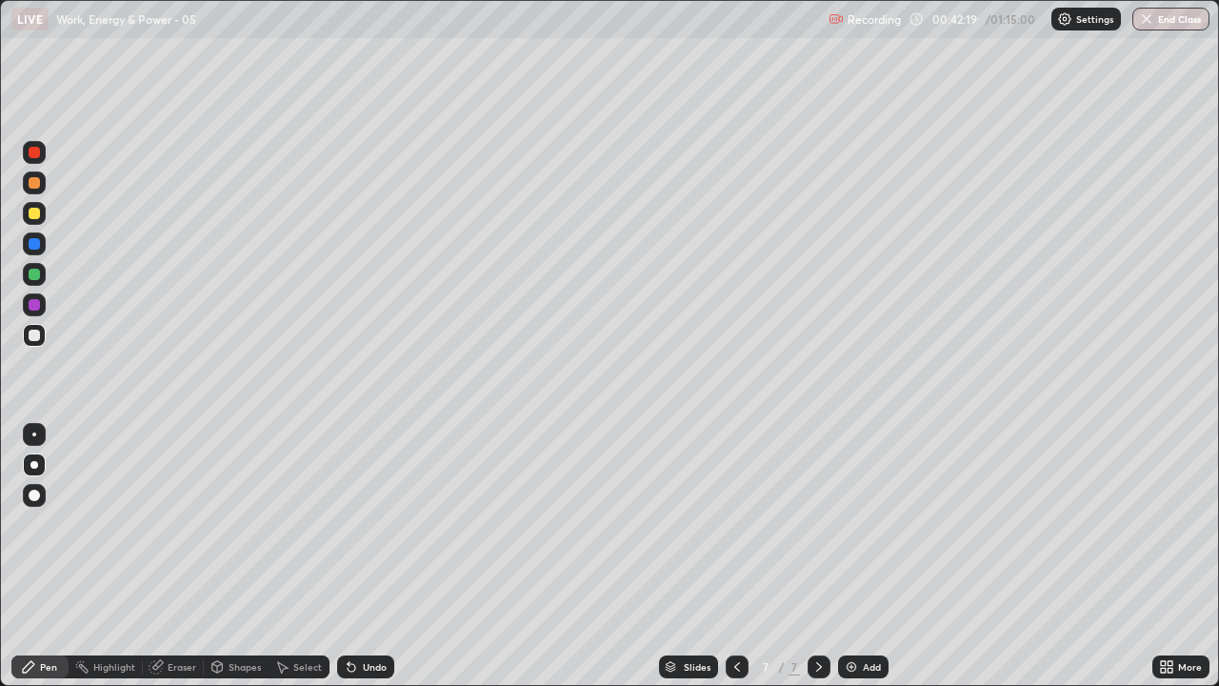
click at [37, 335] on div at bounding box center [34, 334] width 11 height 11
click at [33, 340] on div at bounding box center [34, 334] width 11 height 11
click at [735, 524] on icon at bounding box center [736, 666] width 15 height 15
click at [34, 333] on div at bounding box center [34, 334] width 11 height 11
click at [38, 524] on div "Pen" at bounding box center [39, 666] width 57 height 23
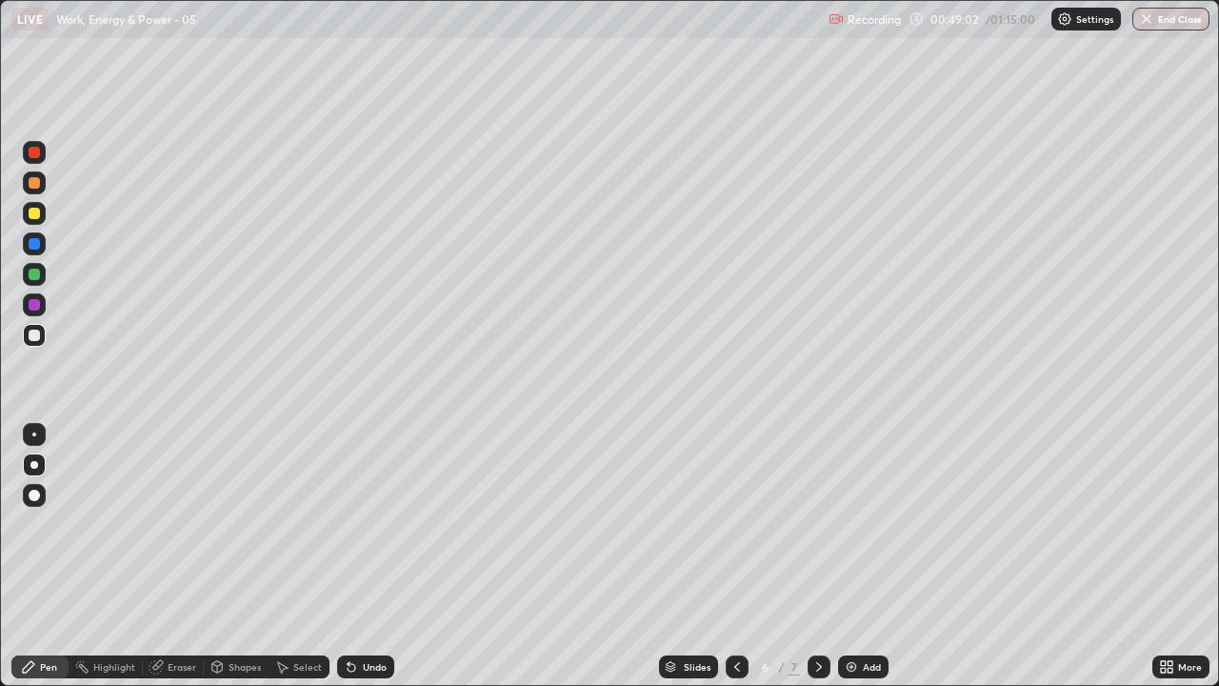
click at [818, 524] on icon at bounding box center [818, 666] width 15 height 15
click at [852, 524] on img at bounding box center [851, 666] width 15 height 15
click at [32, 339] on div at bounding box center [34, 334] width 11 height 11
click at [350, 524] on icon at bounding box center [351, 666] width 15 height 15
click at [338, 524] on div "Undo" at bounding box center [365, 666] width 57 height 23
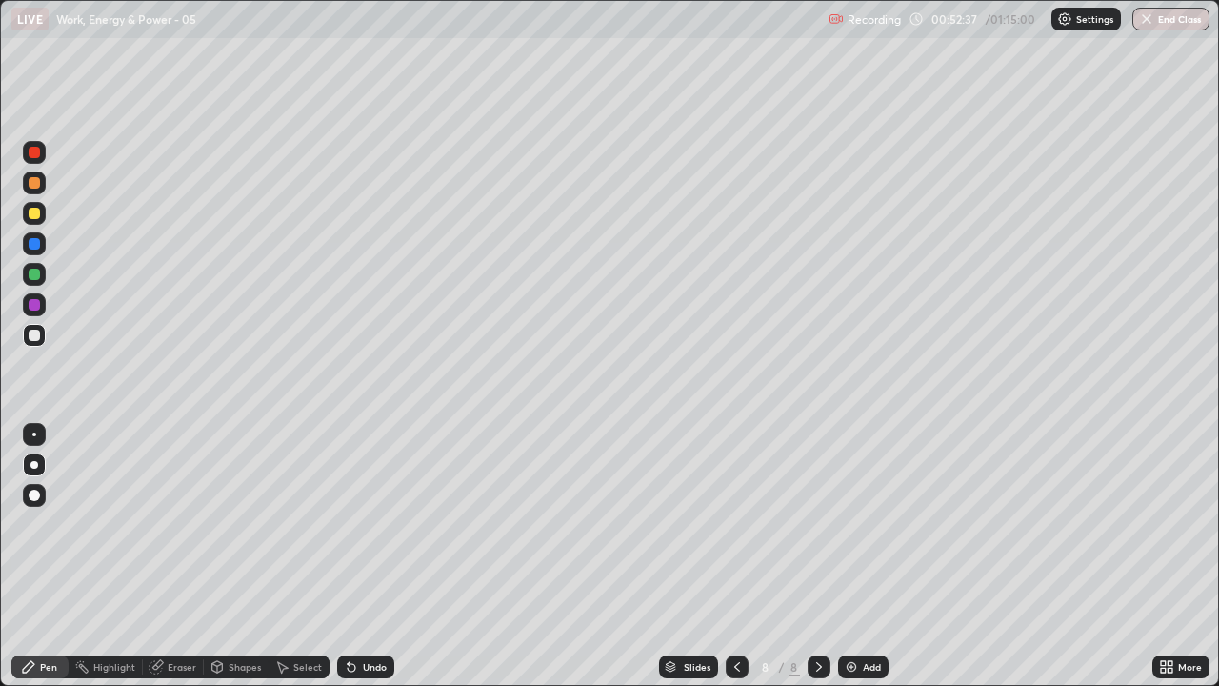
click at [343, 524] on div "Undo" at bounding box center [365, 666] width 57 height 23
click at [348, 524] on icon at bounding box center [352, 668] width 8 height 8
click at [350, 524] on icon at bounding box center [352, 668] width 8 height 8
click at [348, 524] on icon at bounding box center [352, 668] width 8 height 8
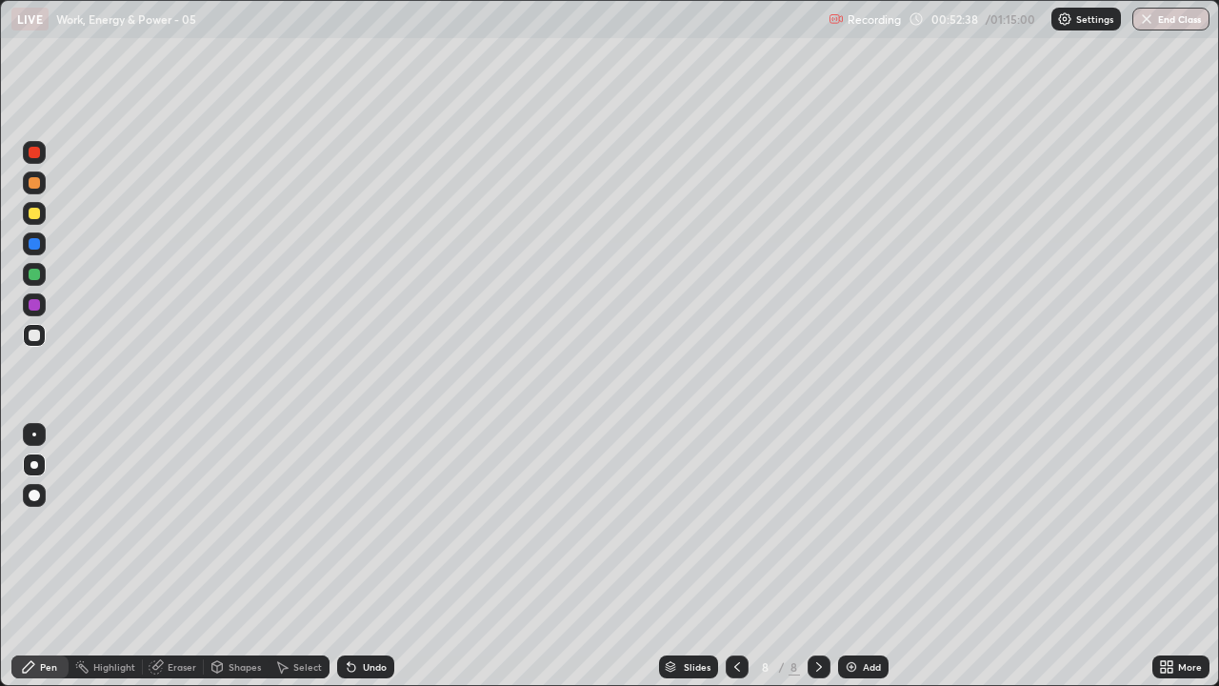
click at [348, 524] on icon at bounding box center [352, 668] width 8 height 8
click at [349, 524] on icon at bounding box center [352, 668] width 8 height 8
click at [347, 524] on div "Undo" at bounding box center [365, 666] width 57 height 23
click at [340, 524] on div "Undo" at bounding box center [365, 666] width 57 height 23
click at [342, 524] on div "Undo" at bounding box center [365, 666] width 57 height 23
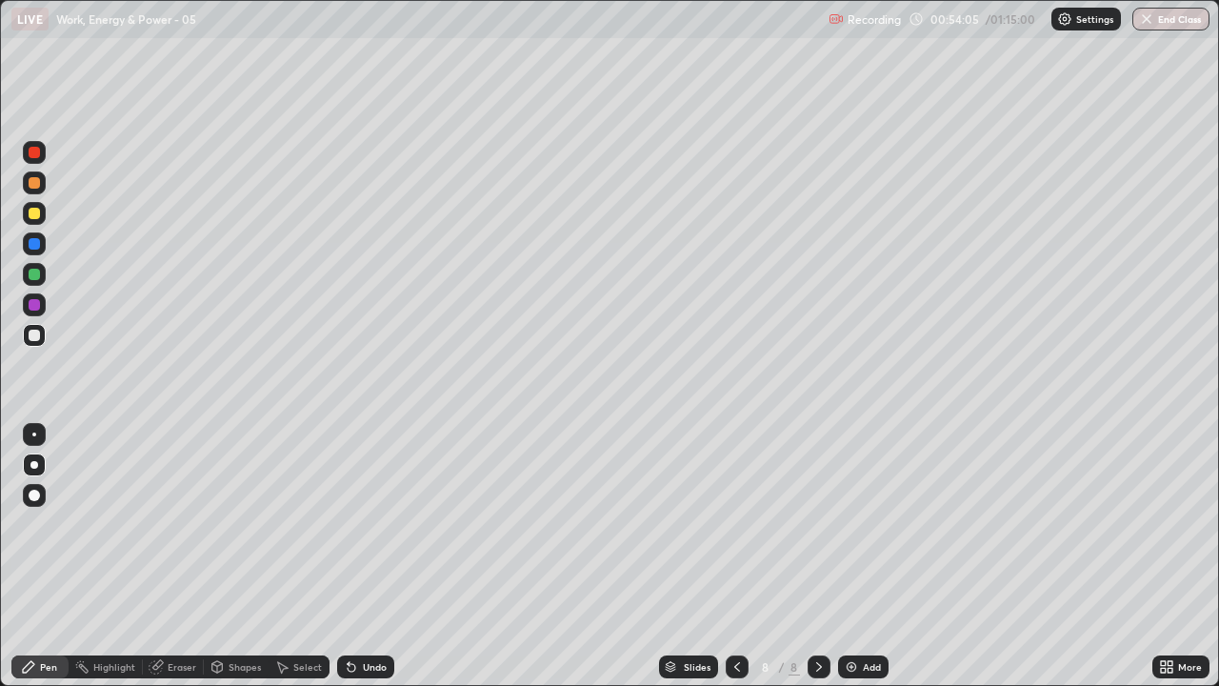
click at [355, 524] on icon at bounding box center [351, 666] width 15 height 15
click at [34, 336] on div at bounding box center [34, 334] width 11 height 11
click at [31, 209] on div at bounding box center [34, 213] width 11 height 11
click at [348, 524] on icon at bounding box center [352, 668] width 8 height 8
click at [343, 524] on div "Undo" at bounding box center [365, 666] width 57 height 23
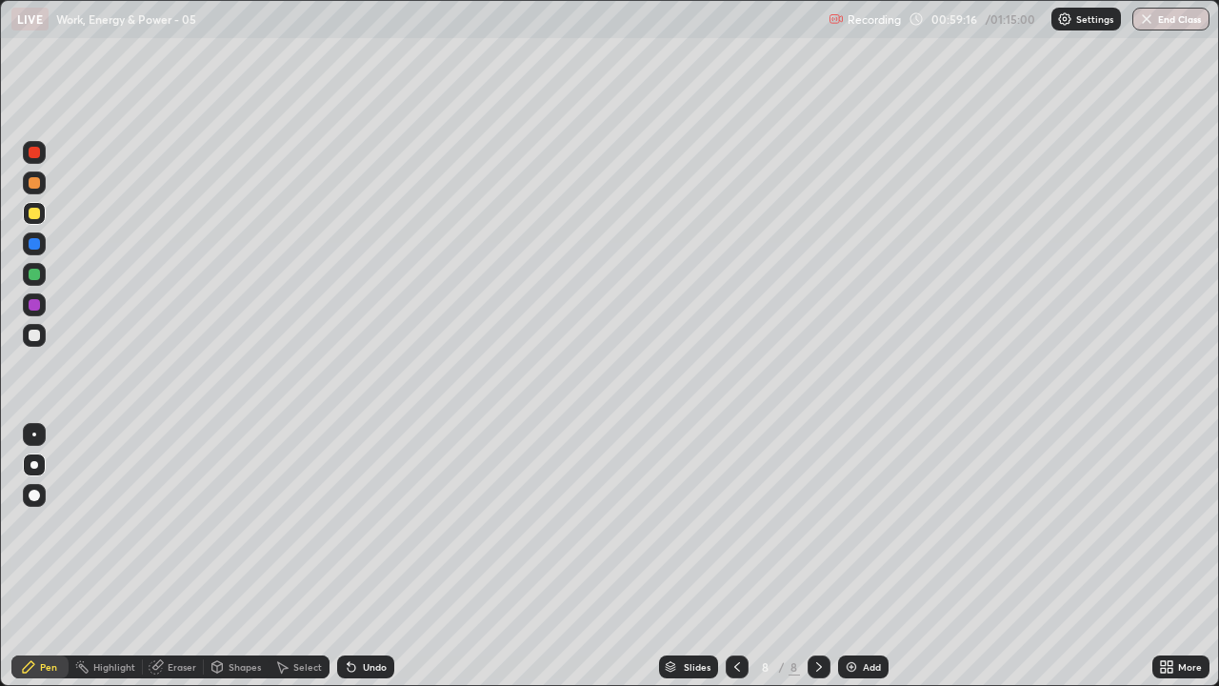
click at [343, 524] on div "Undo" at bounding box center [365, 666] width 57 height 23
click at [344, 524] on icon at bounding box center [351, 666] width 15 height 15
click at [860, 524] on div "Add" at bounding box center [863, 666] width 50 height 23
click at [31, 474] on div at bounding box center [34, 464] width 23 height 23
click at [355, 524] on icon at bounding box center [351, 666] width 15 height 15
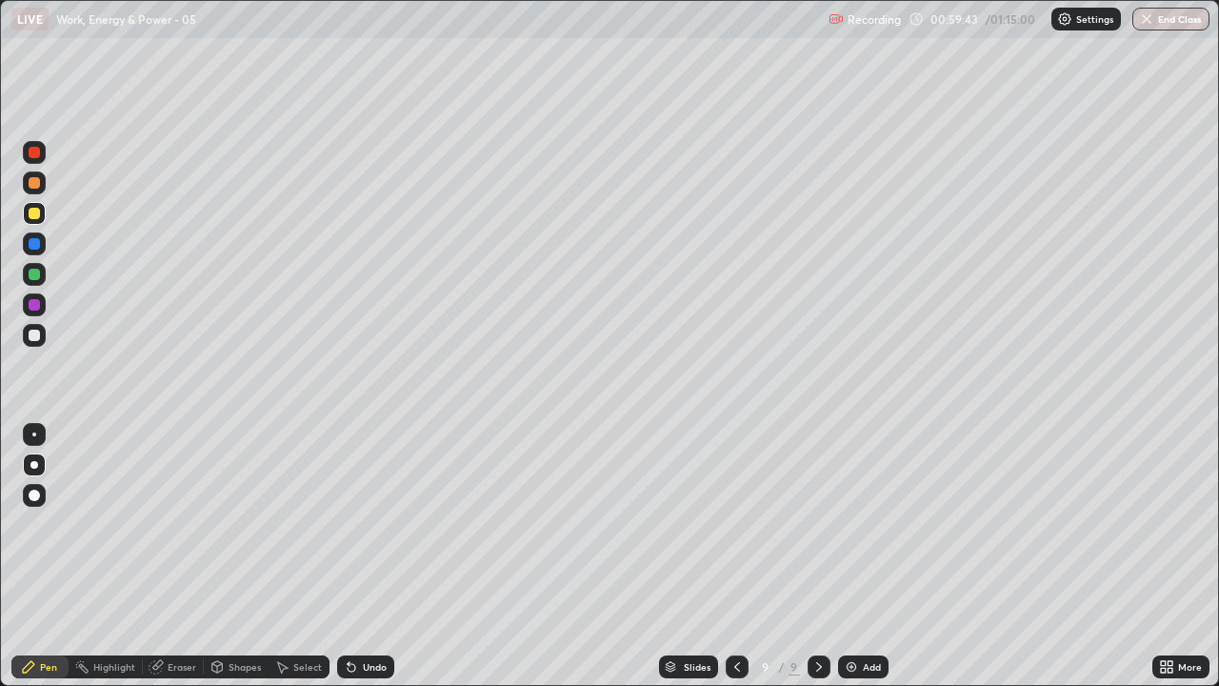
click at [348, 524] on icon at bounding box center [352, 668] width 8 height 8
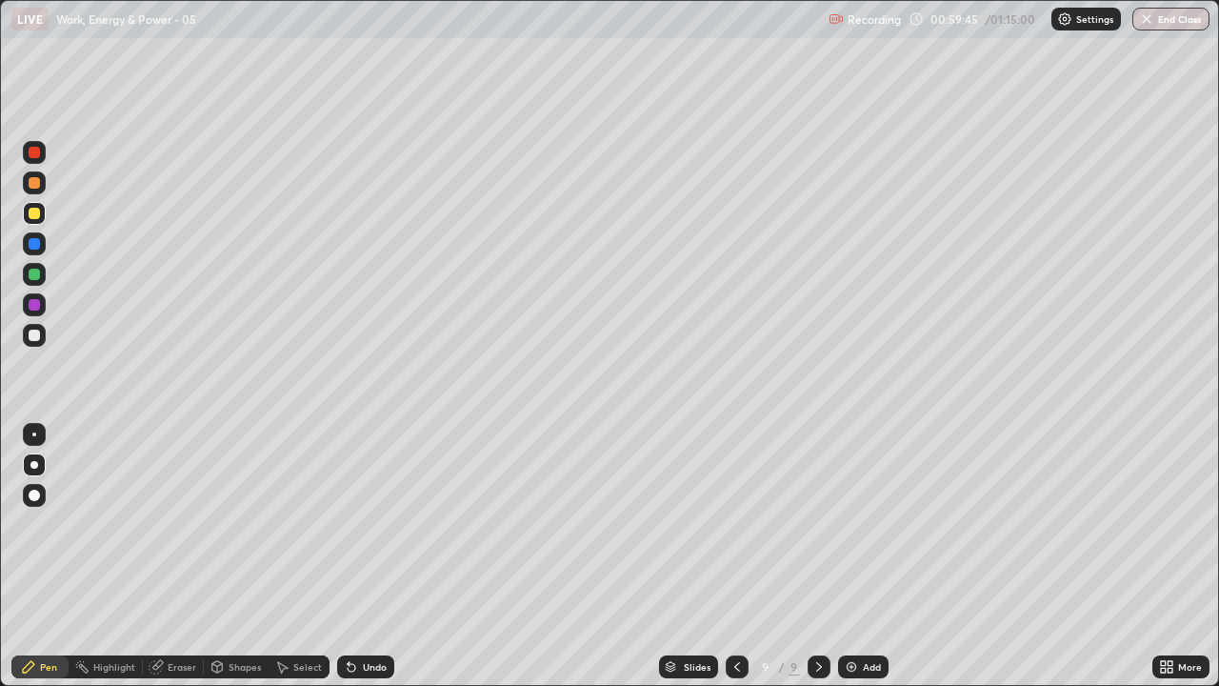
click at [337, 524] on div "Undo" at bounding box center [365, 666] width 57 height 23
click at [36, 336] on div at bounding box center [34, 334] width 11 height 11
click at [32, 152] on div at bounding box center [34, 152] width 11 height 11
click at [844, 524] on img at bounding box center [851, 666] width 15 height 15
click at [32, 461] on div at bounding box center [34, 464] width 23 height 23
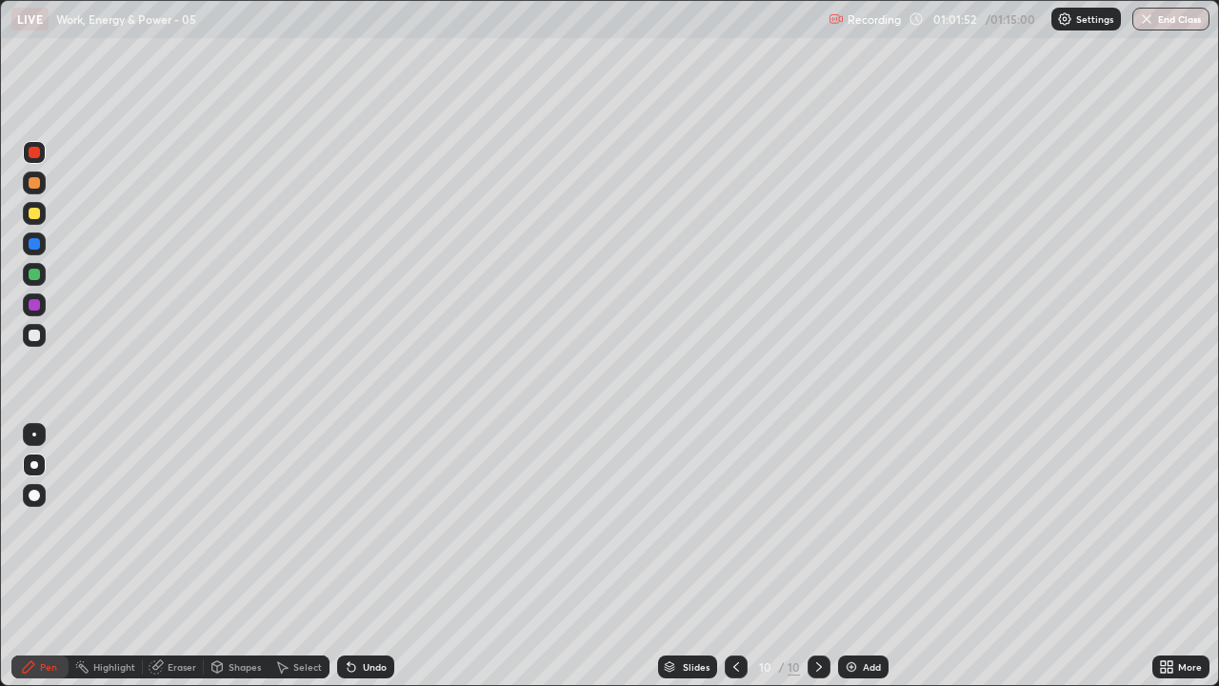
click at [51, 524] on div "Pen" at bounding box center [48, 667] width 17 height 10
click at [34, 468] on div at bounding box center [34, 465] width 8 height 8
click at [36, 338] on div at bounding box center [34, 334] width 11 height 11
click at [31, 213] on div at bounding box center [34, 213] width 11 height 11
click at [241, 524] on div "Shapes" at bounding box center [245, 667] width 32 height 10
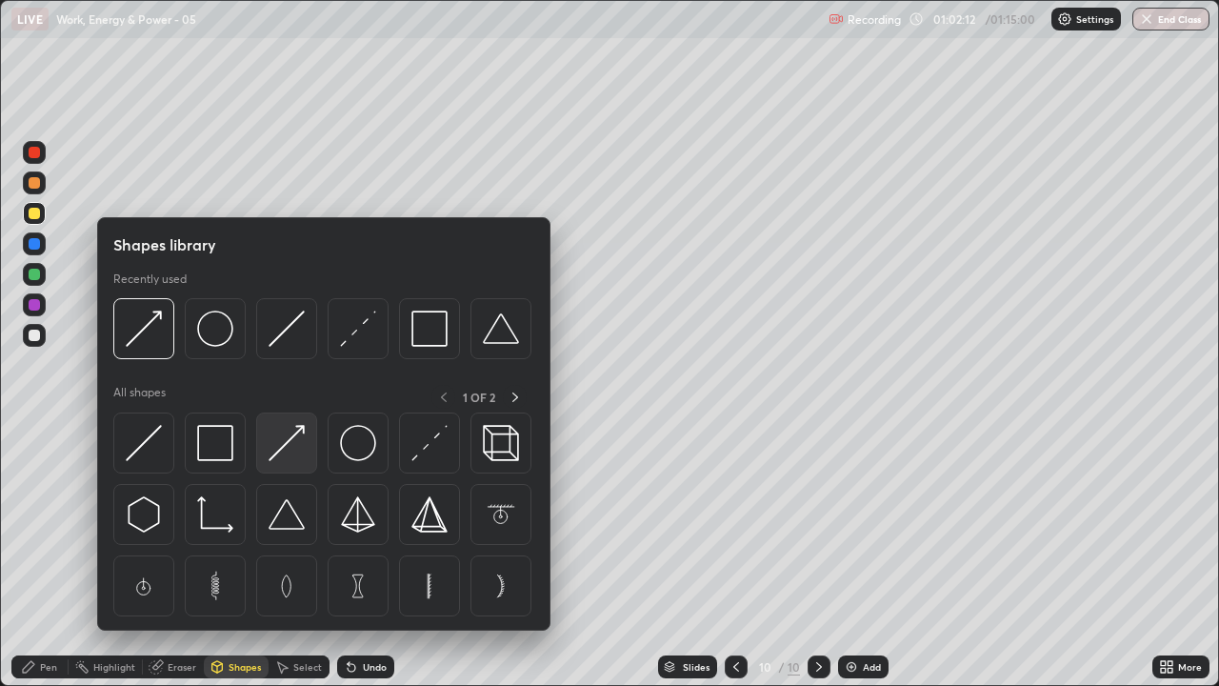
click at [284, 449] on img at bounding box center [287, 443] width 36 height 36
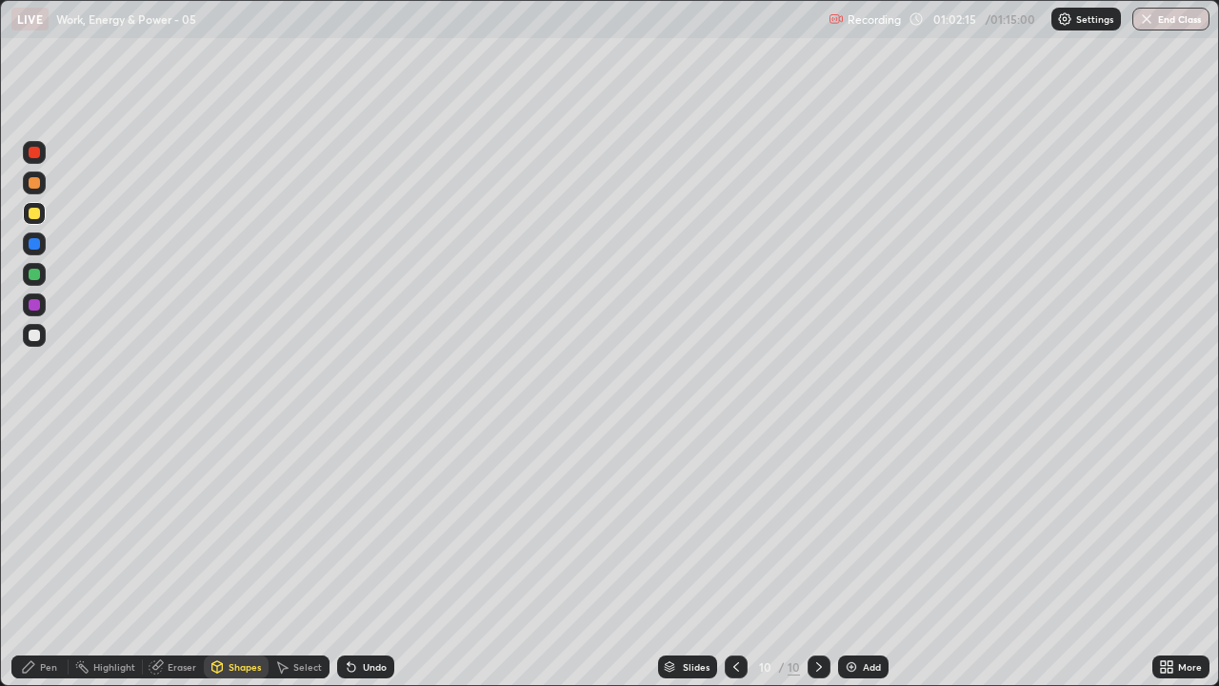
click at [34, 157] on div at bounding box center [34, 152] width 11 height 11
click at [35, 210] on div at bounding box center [34, 213] width 11 height 11
click at [34, 344] on div at bounding box center [34, 335] width 23 height 23
click at [37, 278] on div at bounding box center [34, 274] width 11 height 11
click at [43, 524] on div "Pen" at bounding box center [48, 667] width 17 height 10
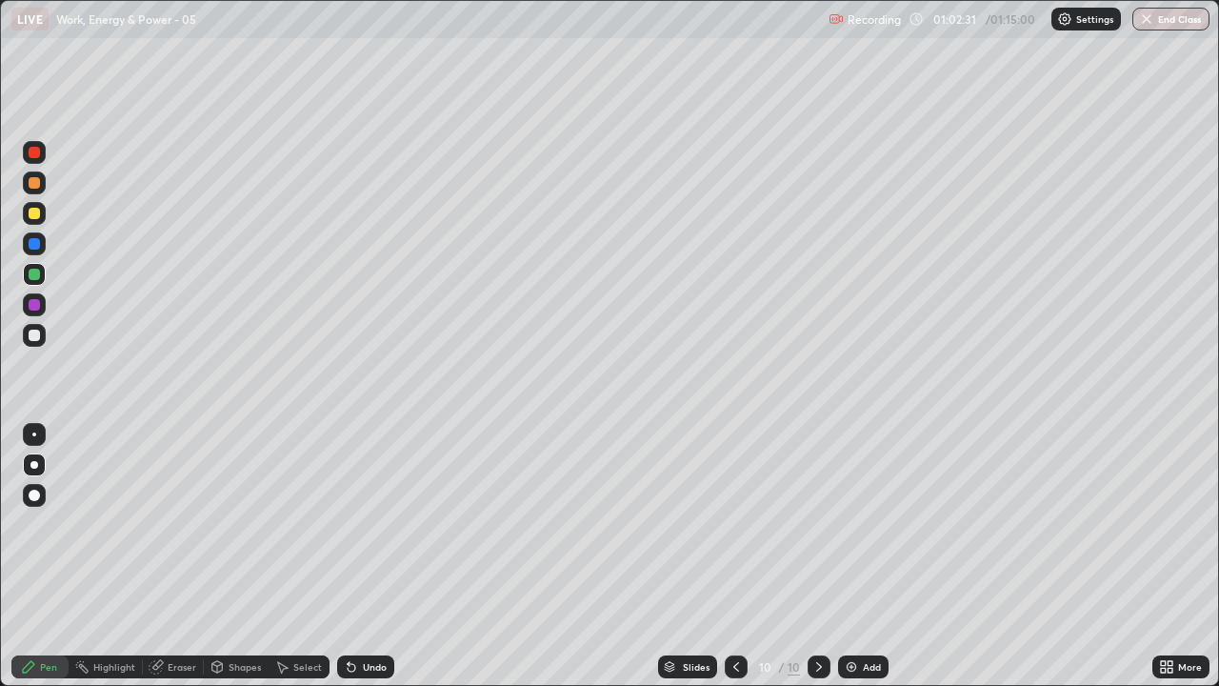
click at [32, 155] on div at bounding box center [34, 152] width 11 height 11
click at [34, 214] on div at bounding box center [34, 213] width 11 height 11
click at [36, 153] on div at bounding box center [34, 152] width 11 height 11
click at [32, 270] on div at bounding box center [34, 274] width 11 height 11
click at [36, 339] on div at bounding box center [34, 334] width 11 height 11
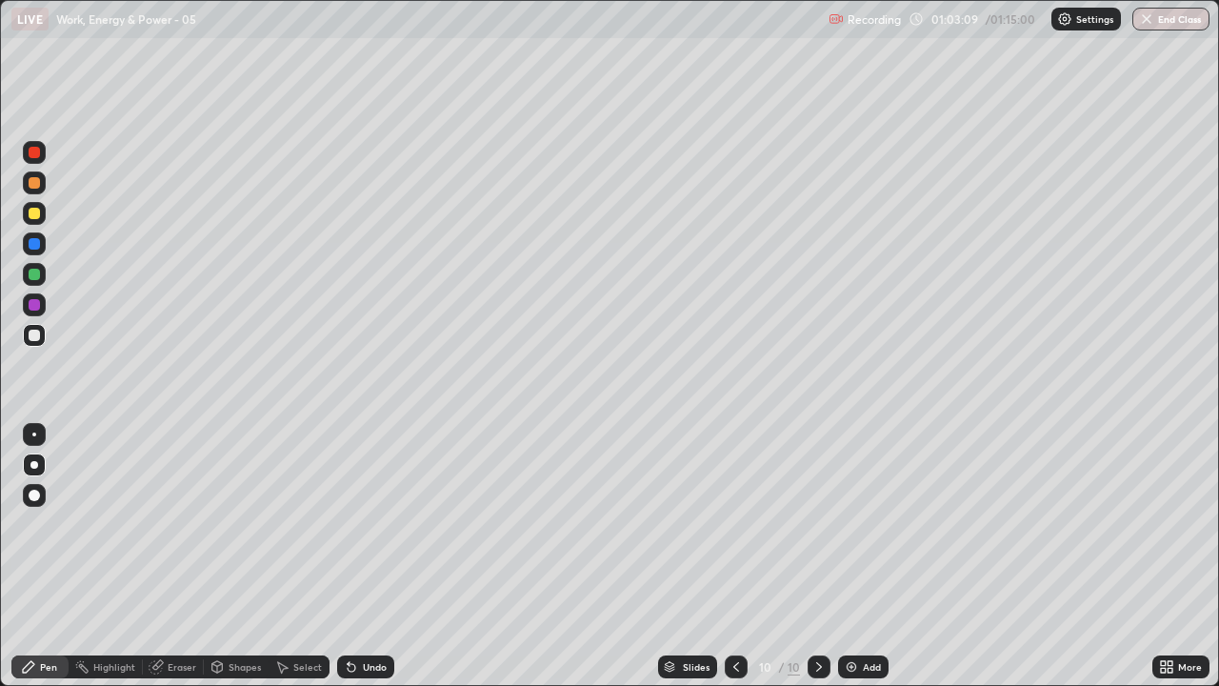
click at [38, 339] on div at bounding box center [34, 334] width 11 height 11
click at [360, 524] on div "Undo" at bounding box center [365, 666] width 57 height 23
click at [354, 524] on icon at bounding box center [351, 666] width 15 height 15
click at [348, 524] on icon at bounding box center [352, 668] width 8 height 8
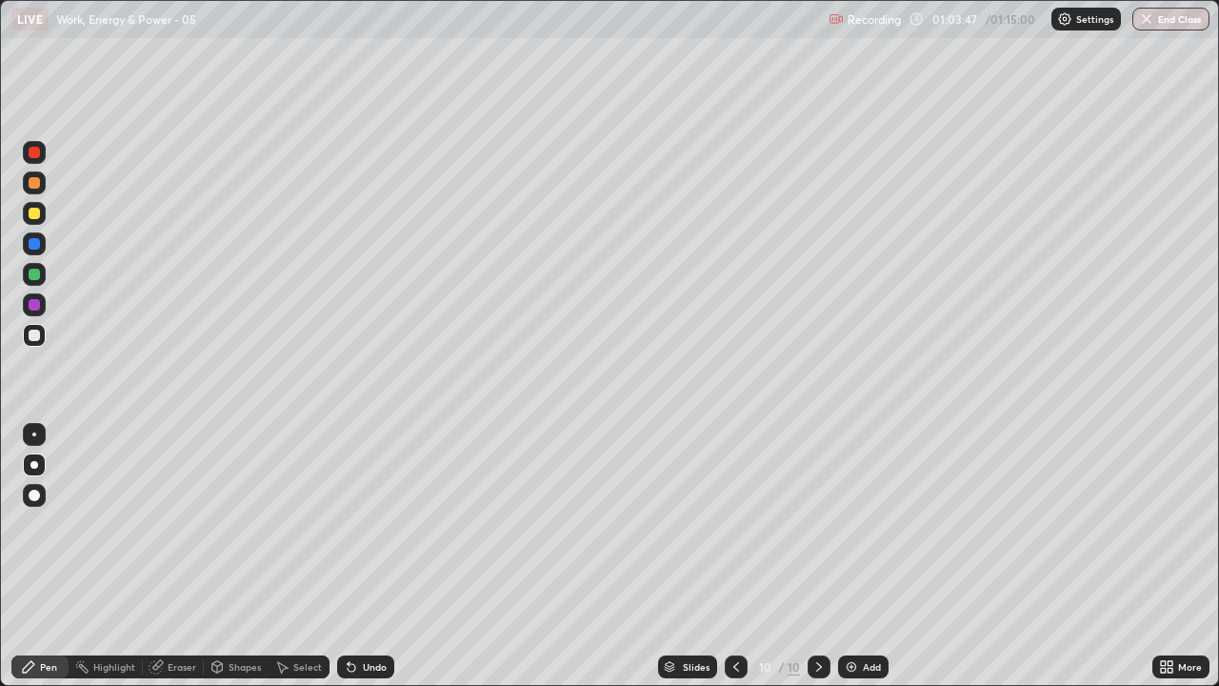
click at [38, 338] on div at bounding box center [34, 334] width 11 height 11
click at [31, 182] on div at bounding box center [34, 182] width 11 height 11
click at [33, 330] on div at bounding box center [34, 334] width 11 height 11
click at [348, 524] on icon at bounding box center [352, 668] width 8 height 8
click at [855, 524] on img at bounding box center [851, 666] width 15 height 15
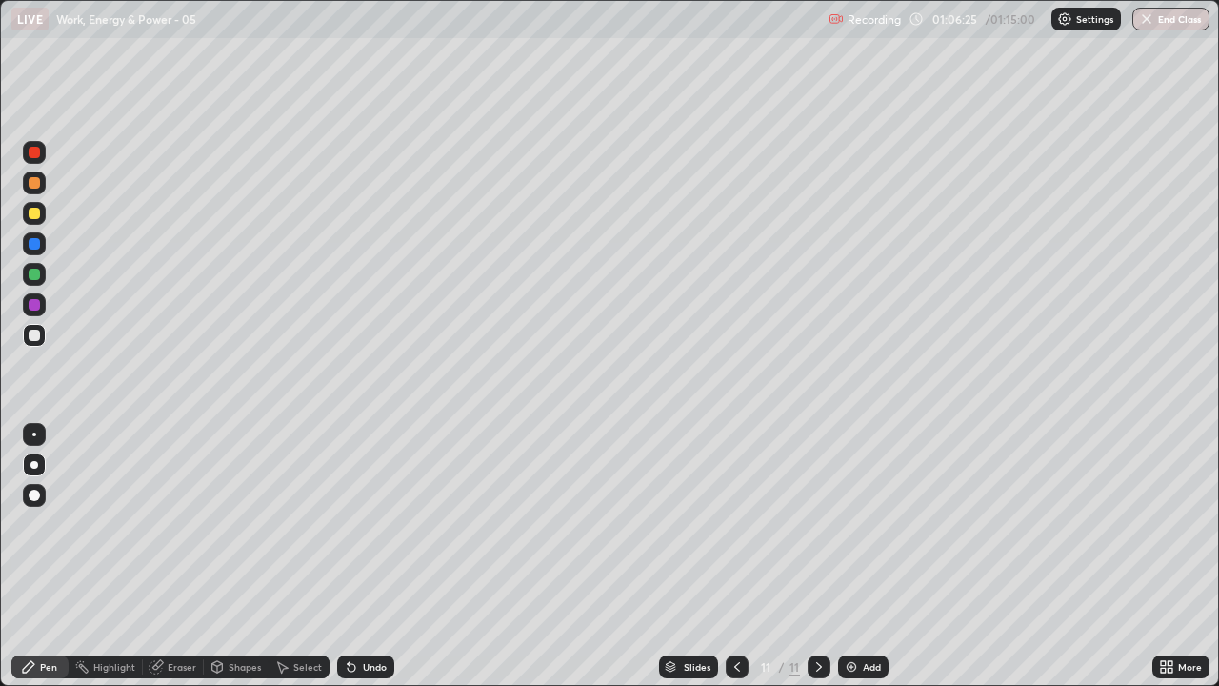
click at [41, 275] on div at bounding box center [34, 274] width 23 height 23
click at [251, 524] on div "Shapes" at bounding box center [245, 667] width 32 height 10
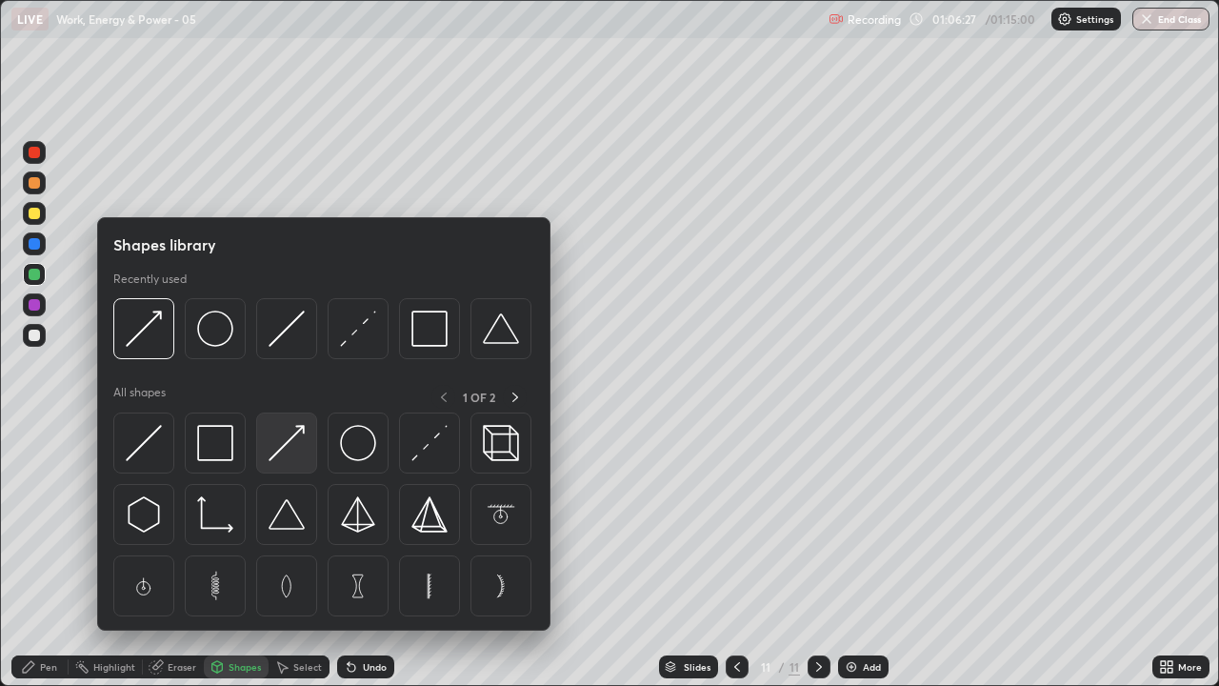
click at [268, 455] on div at bounding box center [286, 442] width 61 height 61
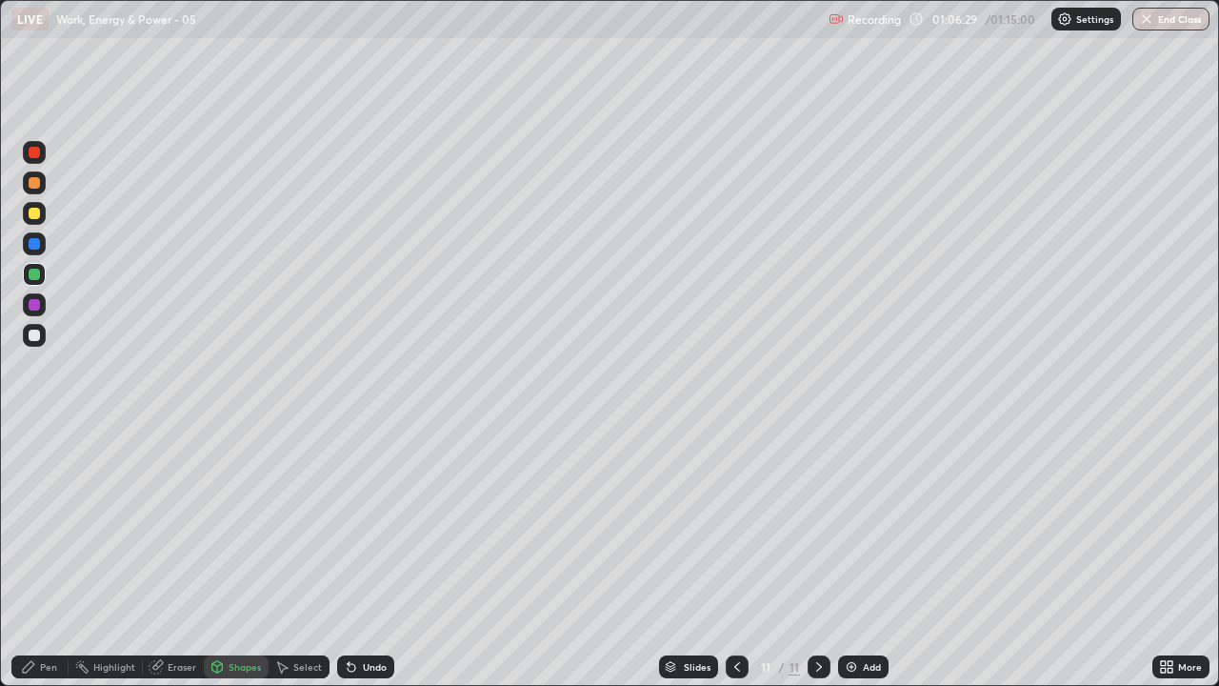
click at [43, 524] on div "Pen" at bounding box center [48, 667] width 17 height 10
click at [34, 276] on div at bounding box center [34, 274] width 11 height 11
click at [737, 524] on div at bounding box center [737, 666] width 23 height 38
click at [739, 524] on div at bounding box center [737, 666] width 23 height 38
click at [735, 524] on icon at bounding box center [737, 667] width 6 height 10
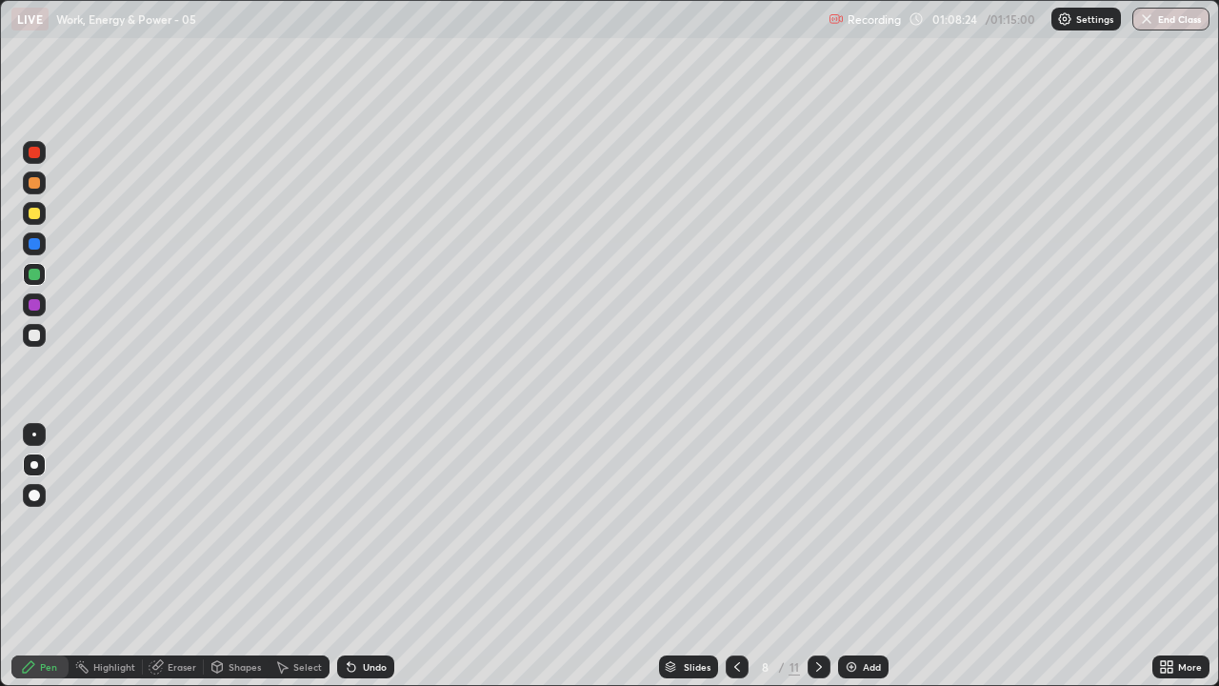
click at [816, 524] on icon at bounding box center [819, 667] width 6 height 10
click at [814, 524] on icon at bounding box center [818, 666] width 15 height 15
click at [816, 524] on icon at bounding box center [818, 666] width 15 height 15
click at [735, 524] on icon at bounding box center [736, 666] width 15 height 15
click at [819, 524] on icon at bounding box center [818, 666] width 15 height 15
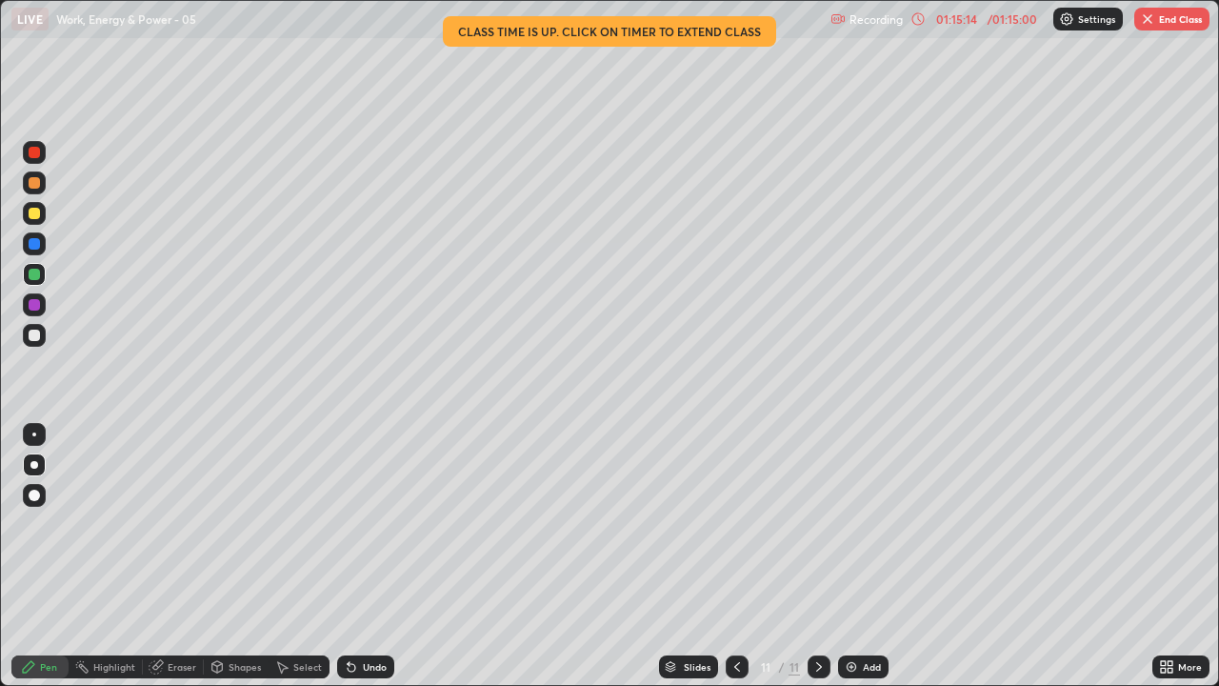
click at [1174, 21] on button "End Class" at bounding box center [1171, 19] width 75 height 23
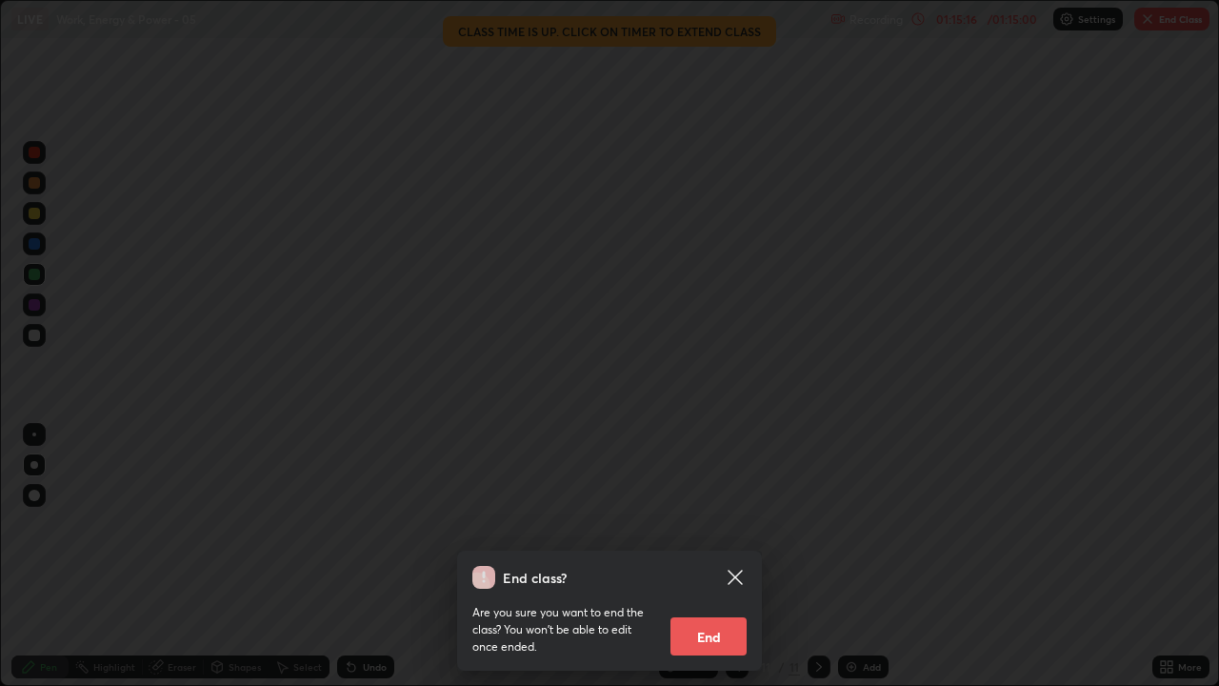
click at [712, 524] on button "End" at bounding box center [708, 636] width 76 height 38
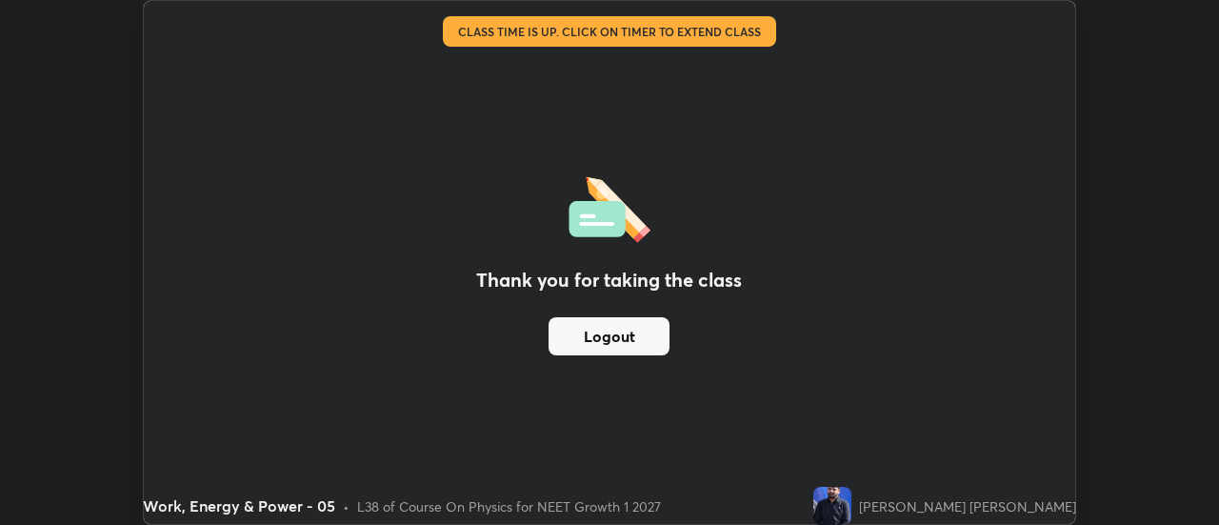
scroll to position [94693, 93999]
